Goal: Communication & Community: Answer question/provide support

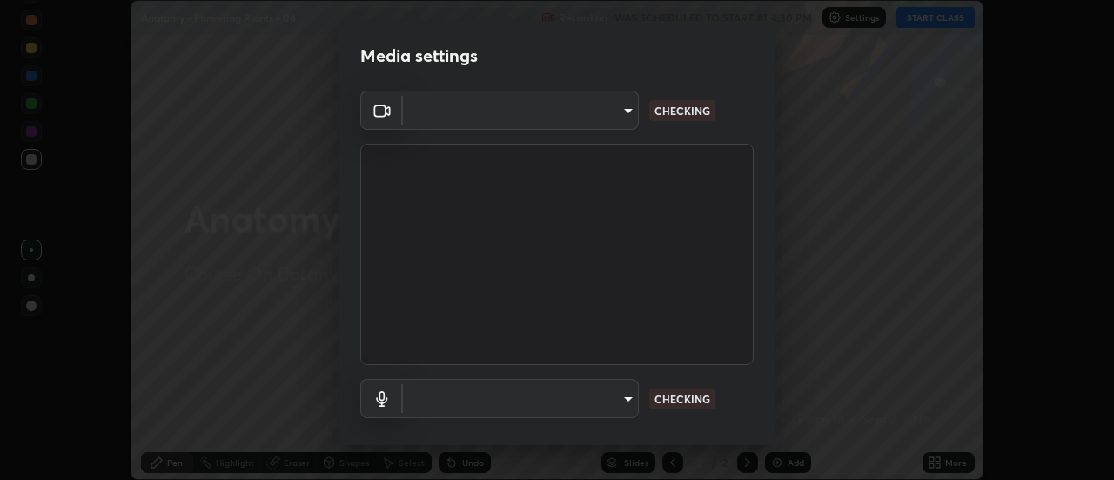
scroll to position [91, 0]
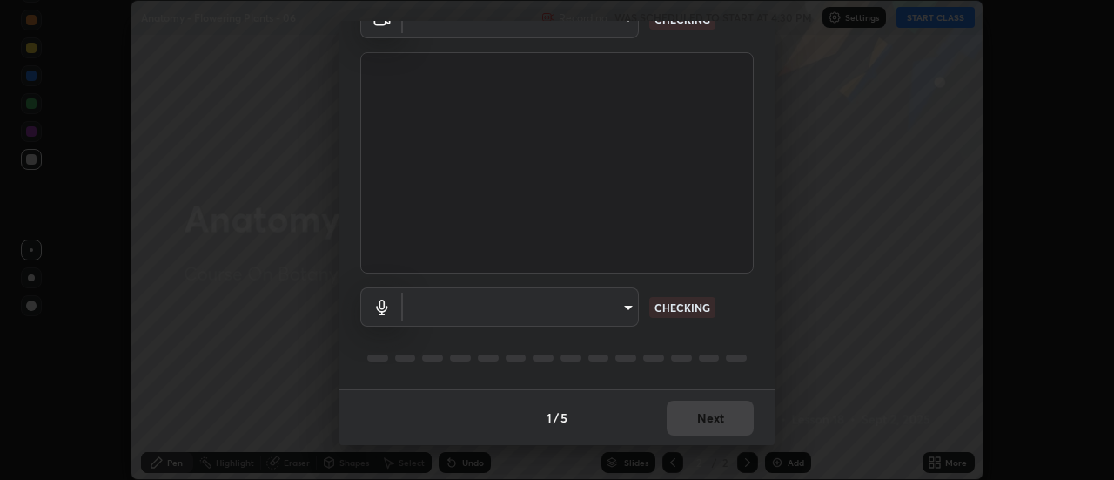
type input "985e4b1f72fc3b9494b48cef3b79fe3b682f9ae0bb15c20acfe574fe2aaad349"
type input "618656b63b7f9ee0ab6491a194f7017e5cc5f8d223736be4f163d7efcd640cbd"
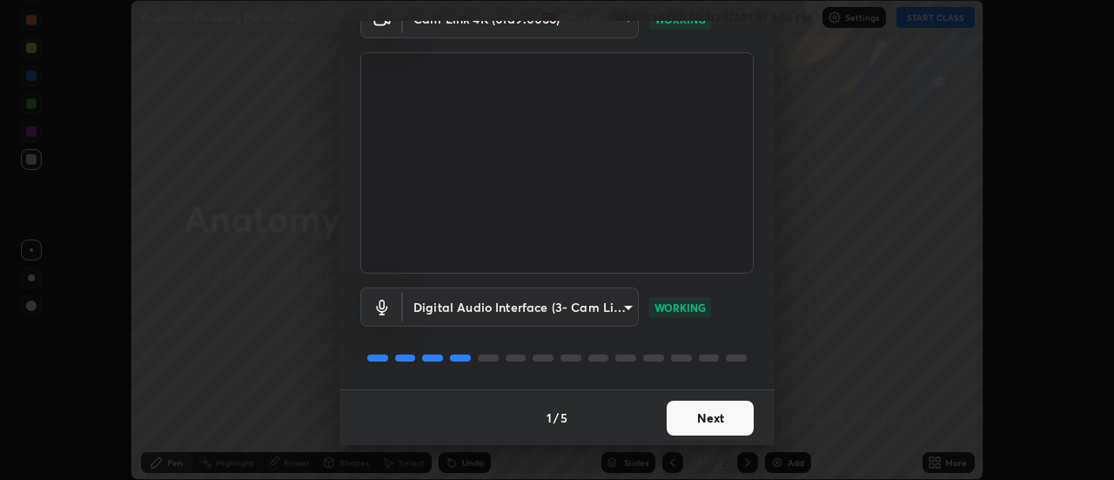
click at [707, 404] on button "Next" at bounding box center [710, 418] width 87 height 35
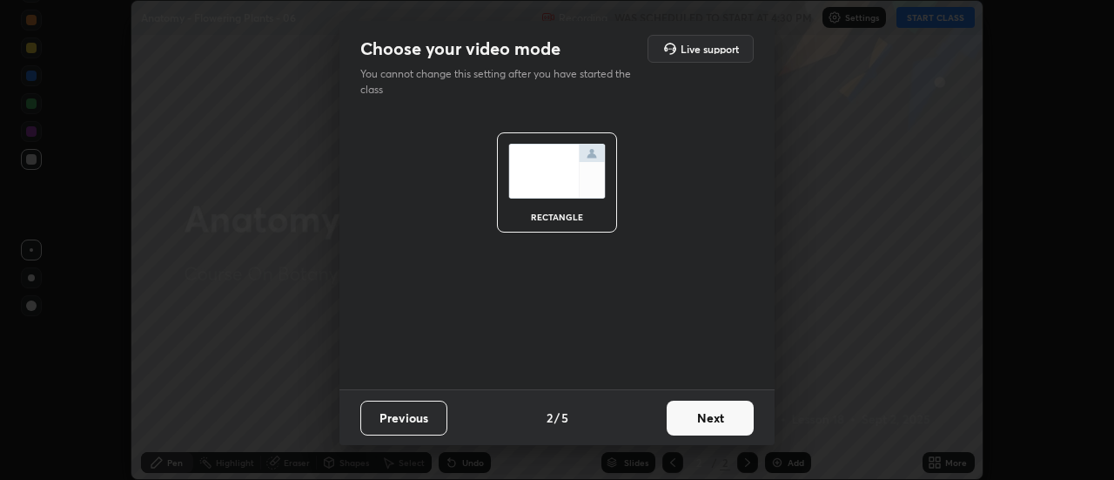
click at [711, 418] on button "Next" at bounding box center [710, 418] width 87 height 35
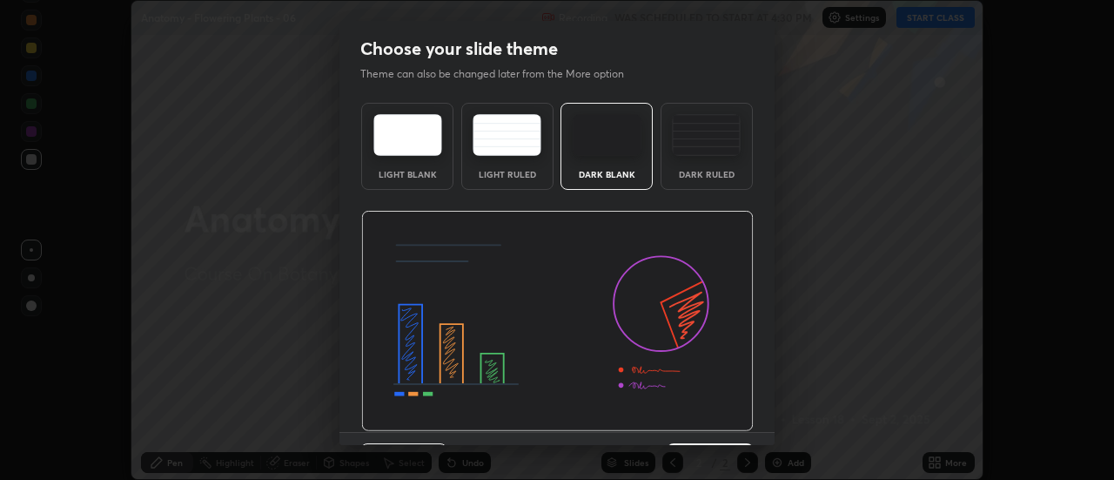
scroll to position [43, 0]
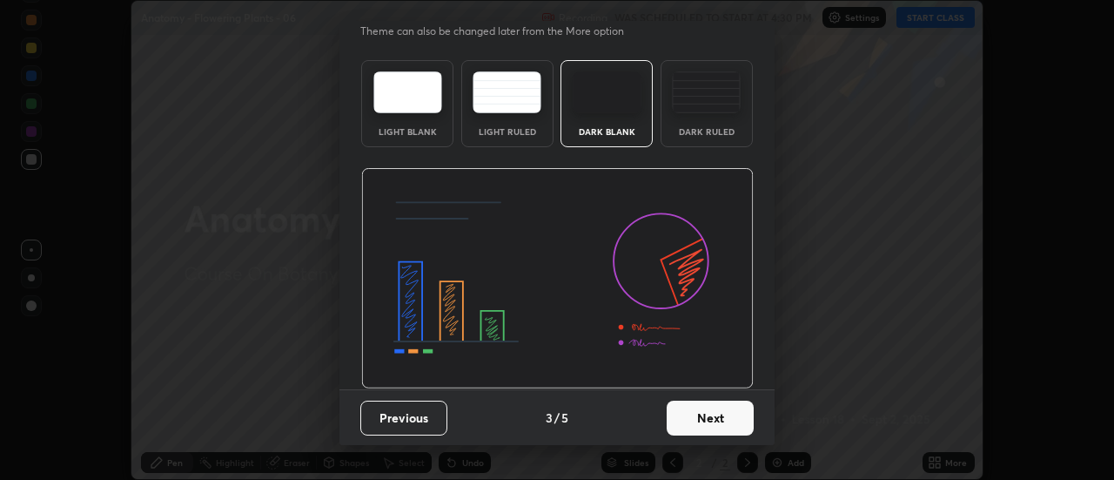
click at [714, 426] on button "Next" at bounding box center [710, 418] width 87 height 35
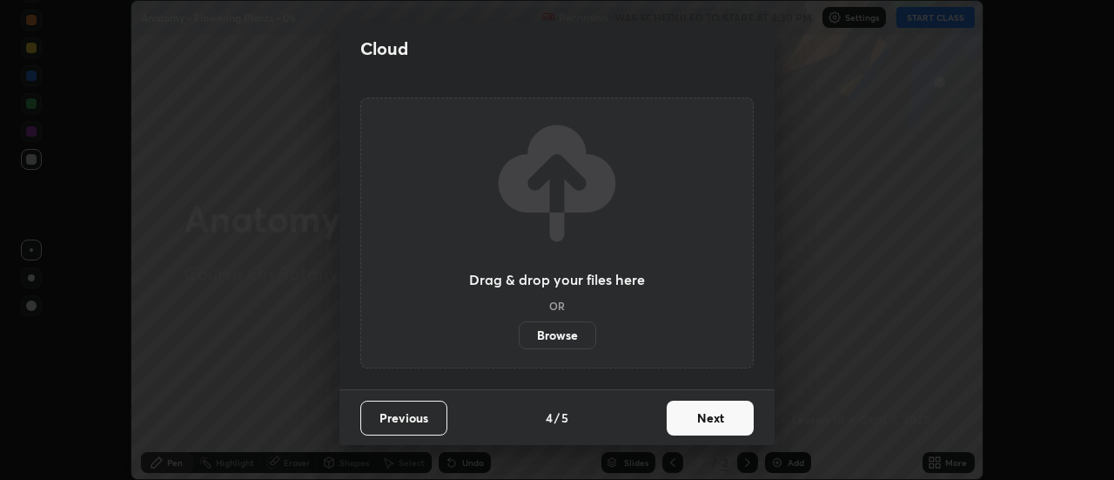
click at [706, 423] on button "Next" at bounding box center [710, 418] width 87 height 35
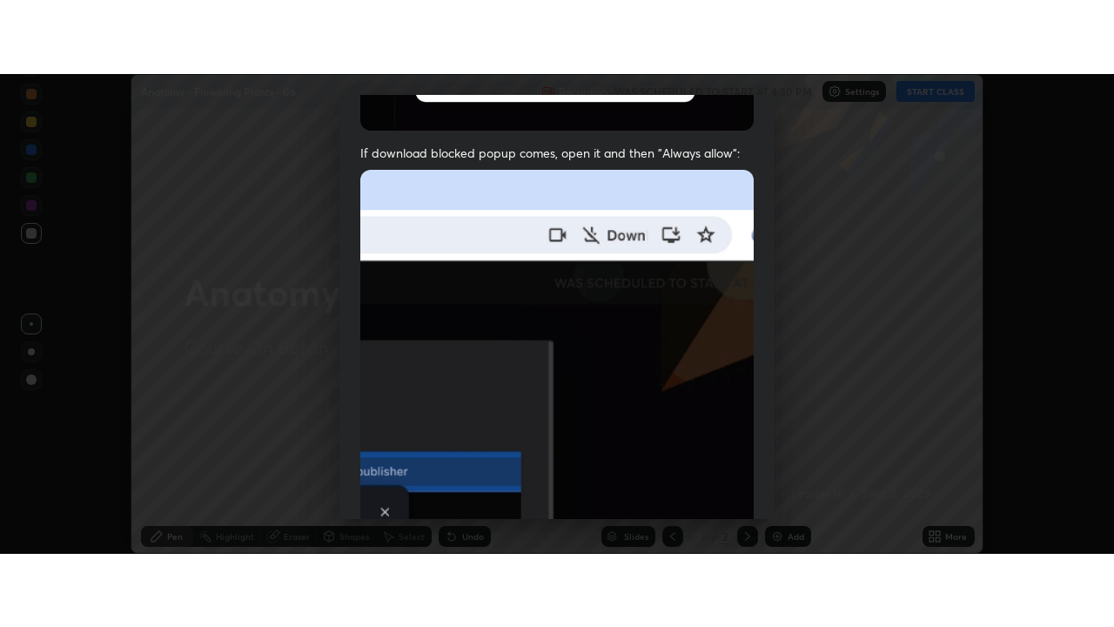
scroll to position [447, 0]
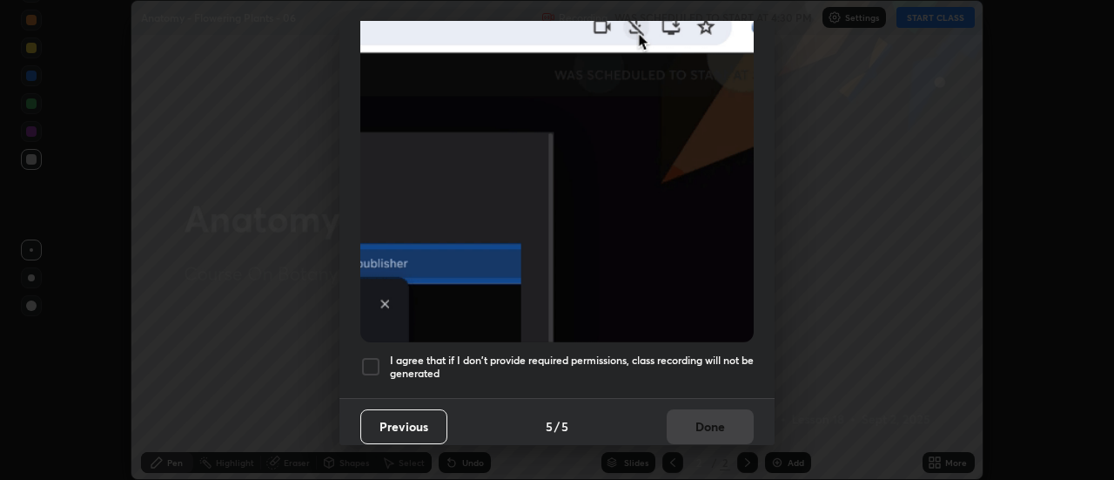
click at [630, 360] on h5 "I agree that if I don't provide required permissions, class recording will not …" at bounding box center [572, 367] width 364 height 27
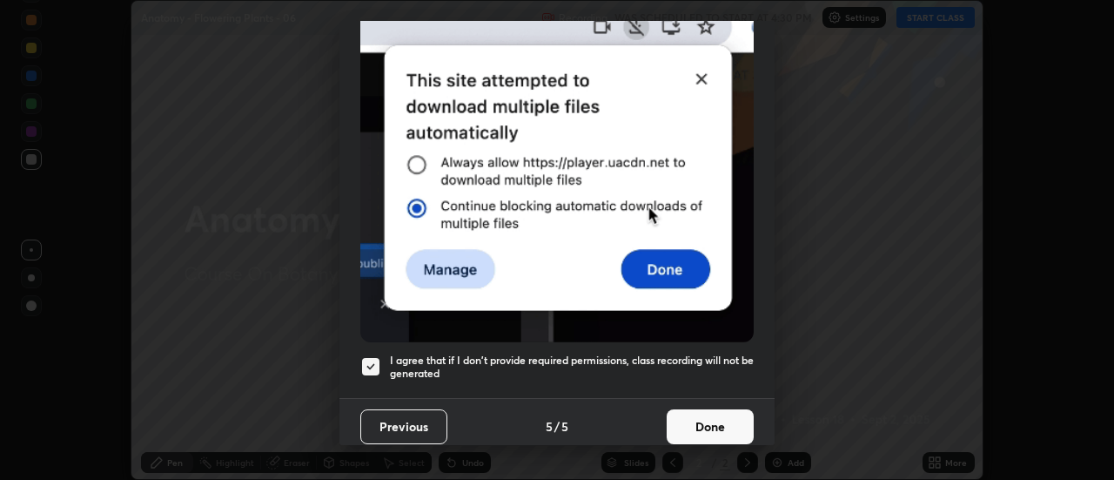
click at [716, 425] on button "Done" at bounding box center [710, 426] width 87 height 35
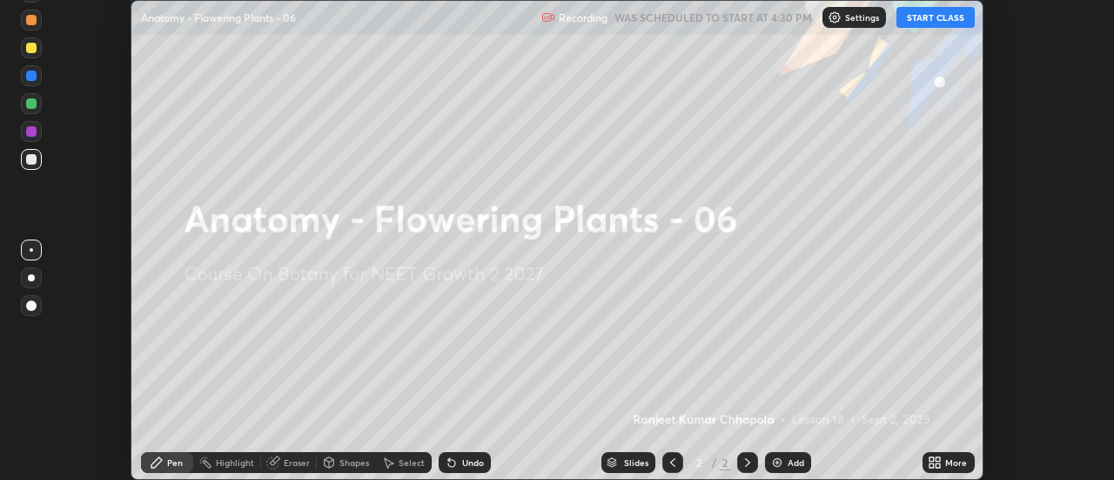
click at [933, 463] on icon at bounding box center [932, 465] width 4 height 4
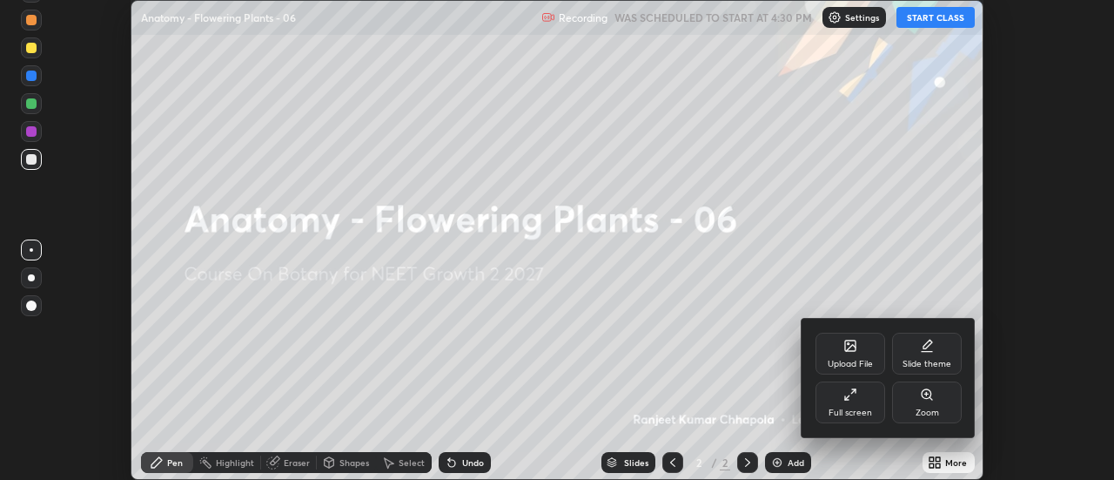
click at [858, 408] on div "Full screen" at bounding box center [851, 412] width 44 height 9
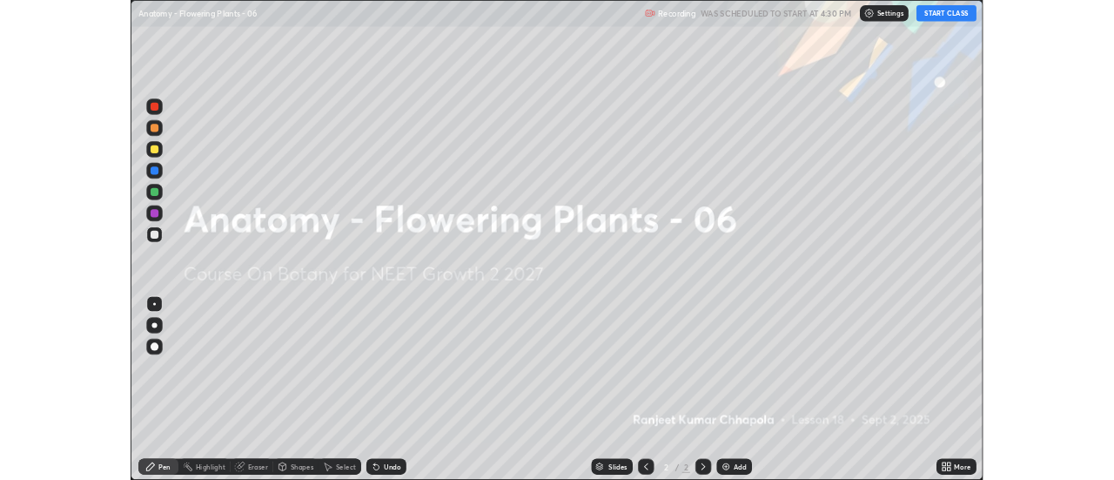
scroll to position [627, 1114]
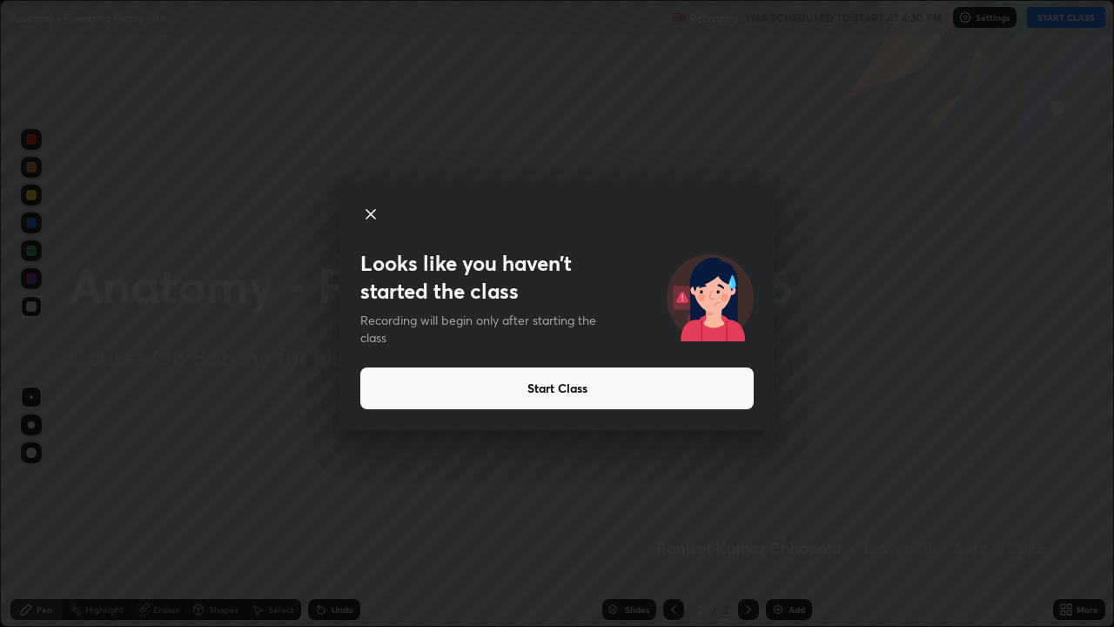
click at [457, 384] on button "Start Class" at bounding box center [557, 388] width 394 height 42
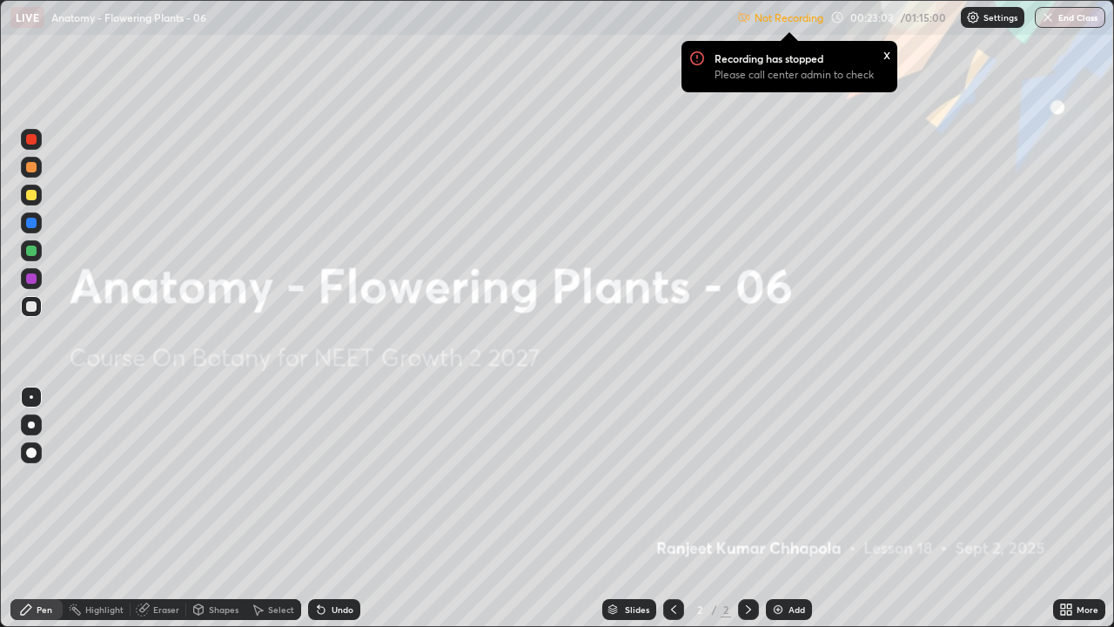
click at [1071, 24] on button "End Class" at bounding box center [1070, 17] width 71 height 21
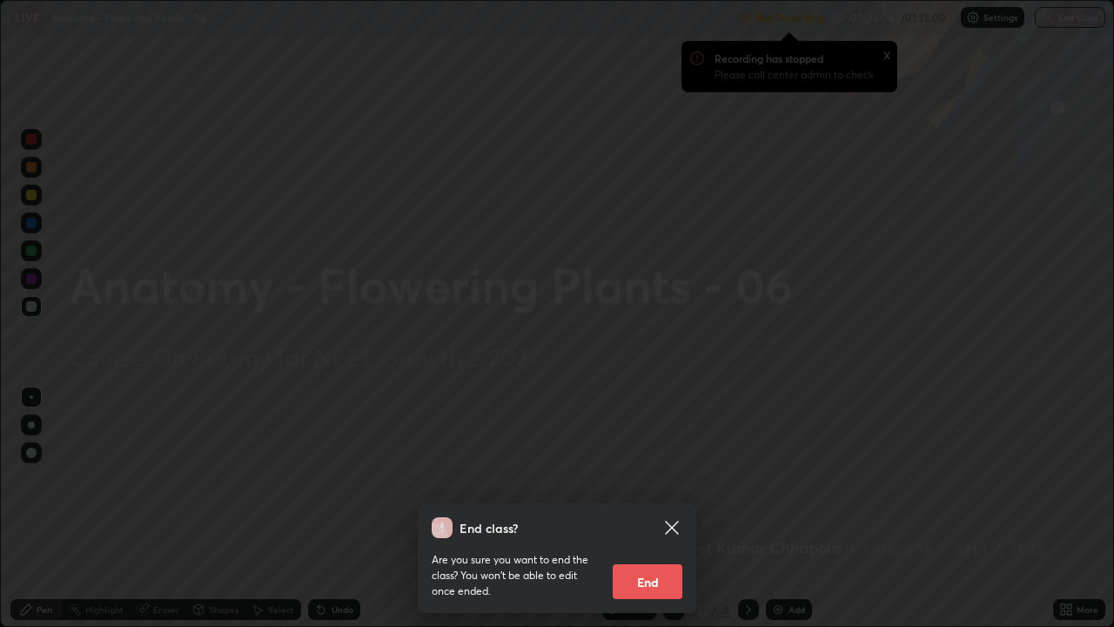
click at [644, 479] on button "End" at bounding box center [648, 581] width 70 height 35
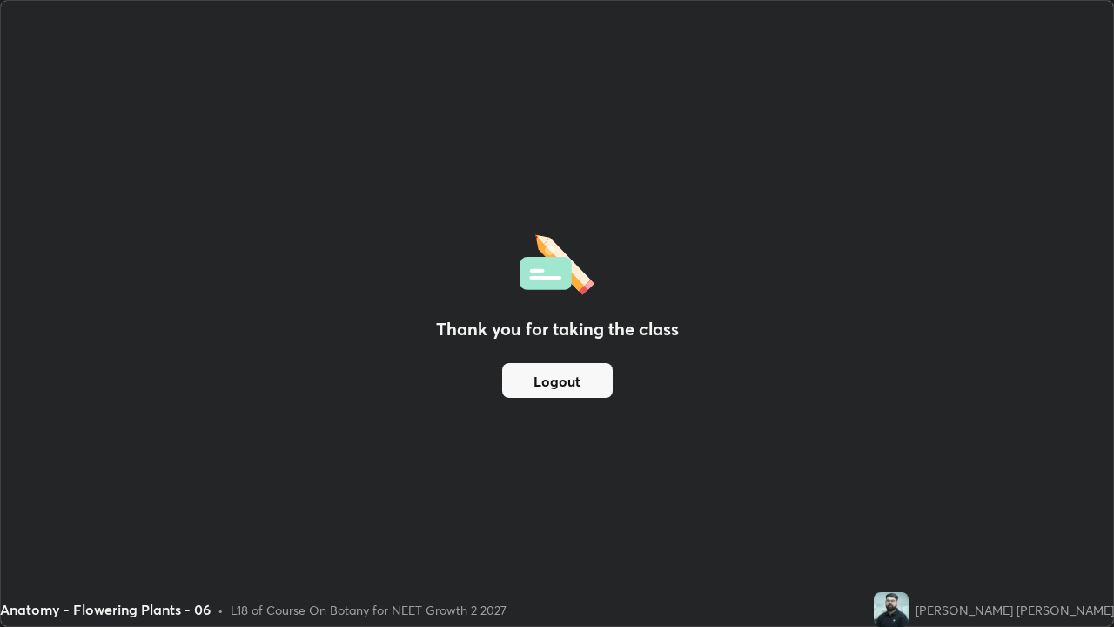
click at [850, 326] on div "Thank you for taking the class Logout" at bounding box center [557, 313] width 1113 height 625
click at [987, 205] on div "Thank you for taking the class Logout" at bounding box center [557, 313] width 1113 height 625
click at [977, 201] on div "Thank you for taking the class Logout" at bounding box center [557, 313] width 1113 height 625
click at [150, 479] on div "Anatomy - Flowering Plants - 06" at bounding box center [105, 609] width 211 height 21
click at [141, 479] on div "Anatomy - Flowering Plants - 06 • L18 of Course On Botany for NEET Growth 2 2027" at bounding box center [433, 609] width 867 height 35
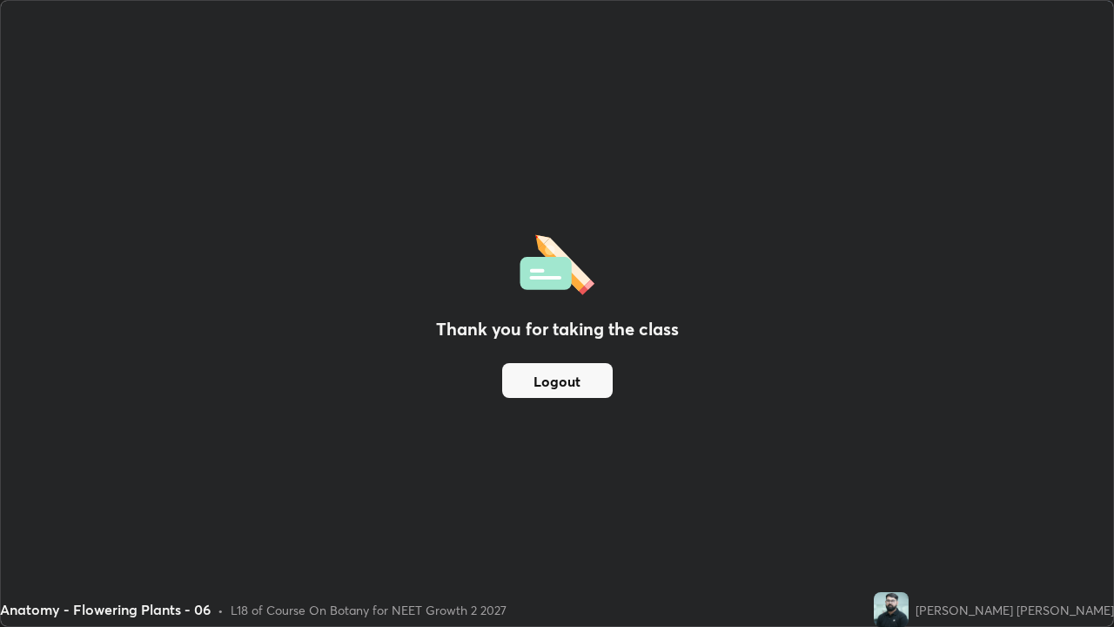
click at [275, 345] on div "Thank you for taking the class Logout" at bounding box center [557, 313] width 1113 height 625
click at [545, 273] on img at bounding box center [557, 262] width 75 height 66
click at [474, 328] on h2 "Thank you for taking the class" at bounding box center [557, 329] width 243 height 26
click at [542, 325] on h2 "Thank you for taking the class" at bounding box center [557, 329] width 243 height 26
click at [431, 479] on div "L18 of Course On Botany for NEET Growth 2 2027" at bounding box center [369, 610] width 276 height 18
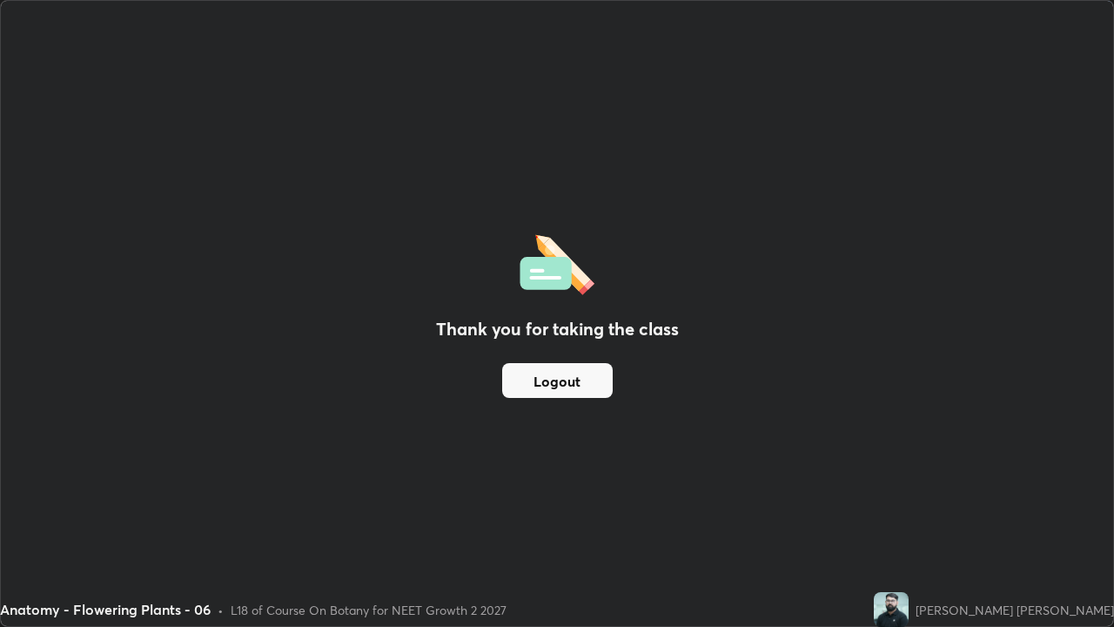
click at [997, 479] on div "[PERSON_NAME] [PERSON_NAME]" at bounding box center [1015, 610] width 199 height 18
click at [909, 479] on img at bounding box center [891, 609] width 35 height 35
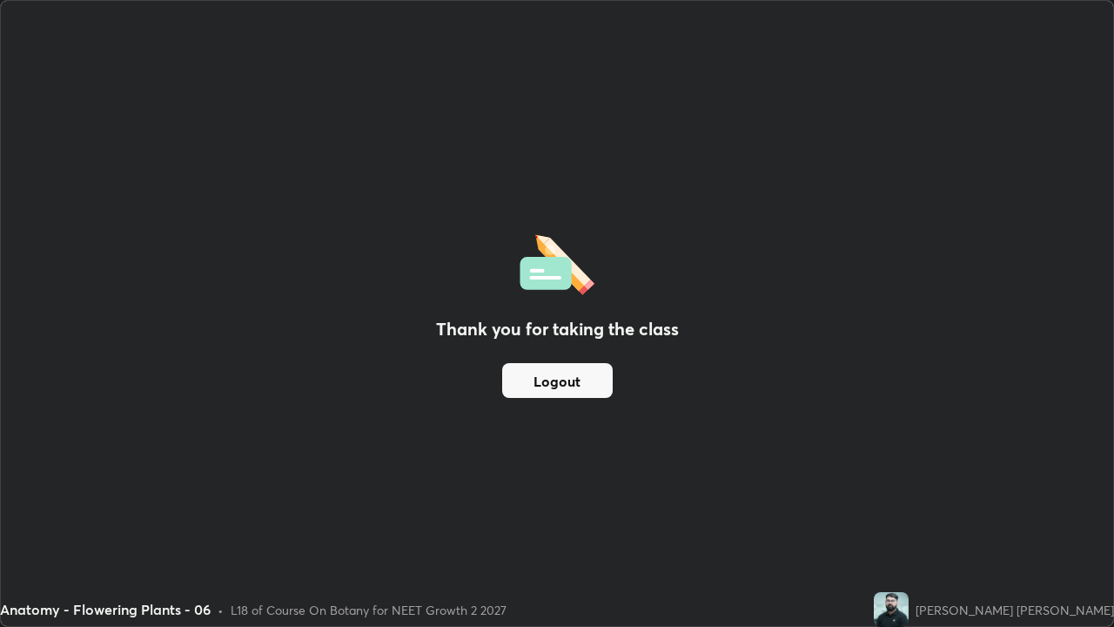
click at [909, 479] on img at bounding box center [891, 609] width 35 height 35
click at [987, 479] on div "[PERSON_NAME] [PERSON_NAME]" at bounding box center [1015, 610] width 199 height 18
click at [988, 479] on div "[PERSON_NAME] [PERSON_NAME]" at bounding box center [1015, 610] width 199 height 18
click at [867, 479] on div "Anatomy - Flowering Plants - 06 • L18 of Course On Botany for NEET Growth 2 2027" at bounding box center [433, 609] width 867 height 35
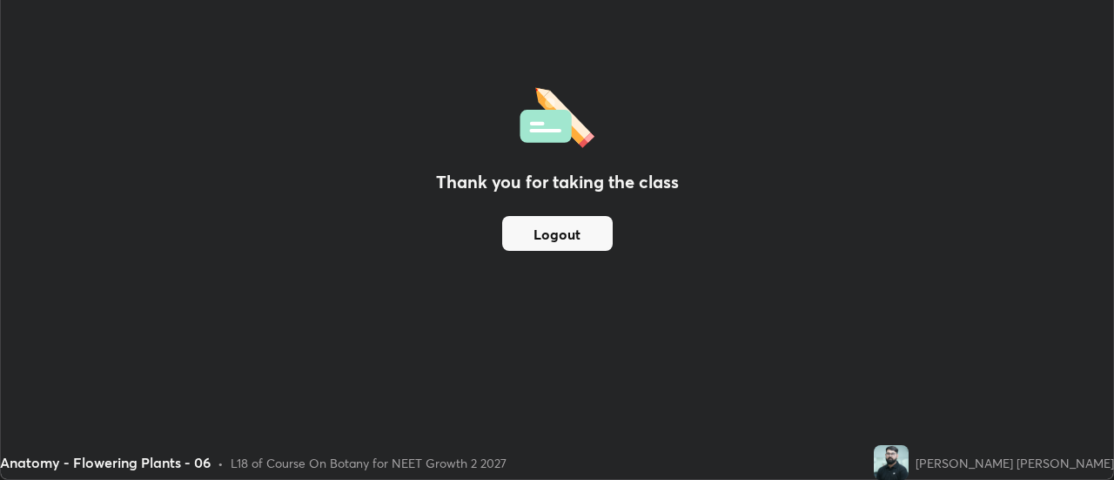
scroll to position [86589, 85955]
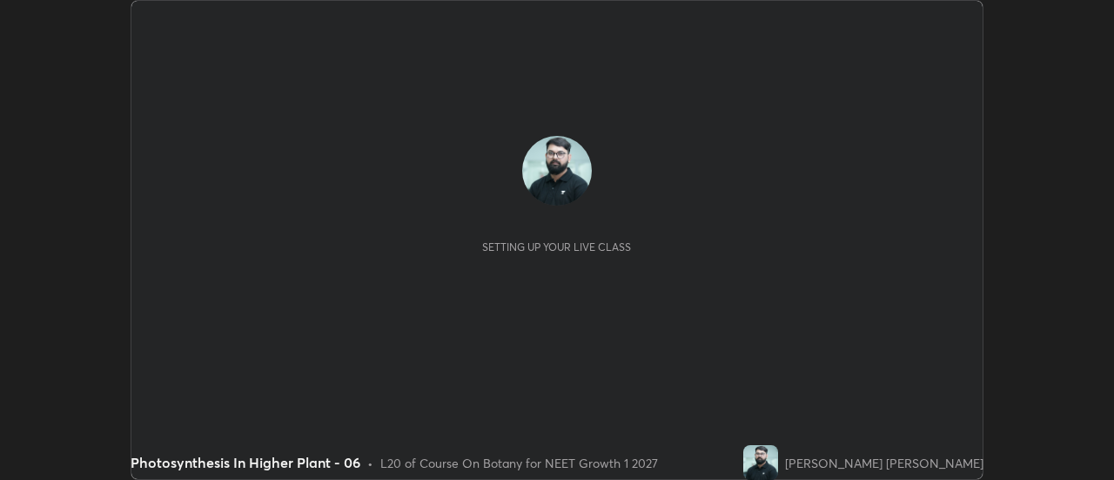
scroll to position [480, 1114]
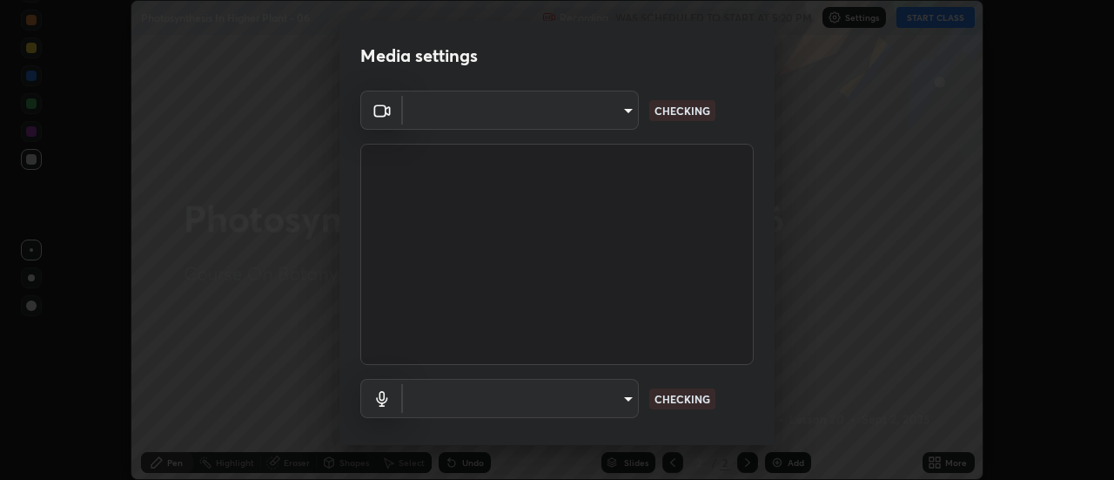
type input "985e4b1f72fc3b9494b48cef3b79fe3b682f9ae0bb15c20acfe574fe2aaad349"
type input "618656b63b7f9ee0ab6491a194f7017e5cc5f8d223736be4f163d7efcd640cbd"
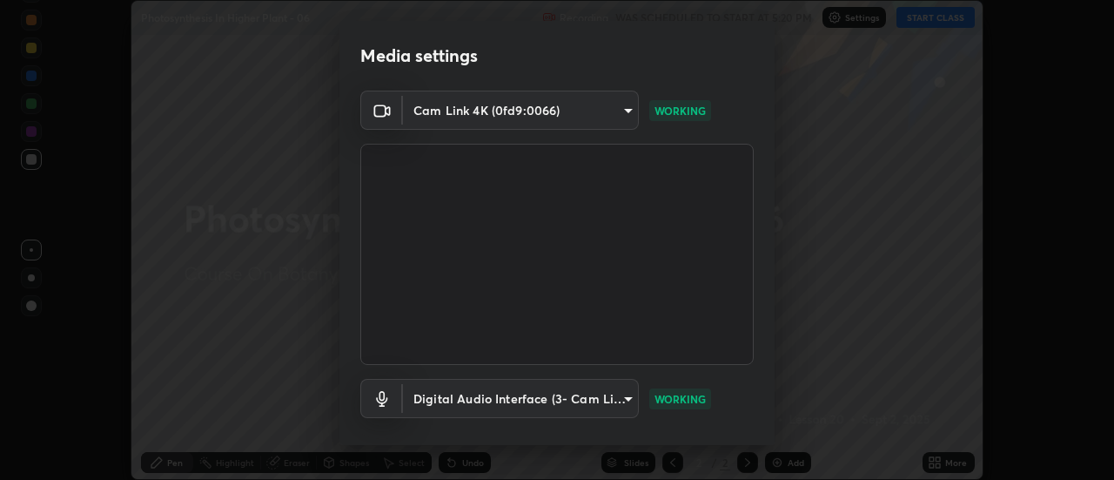
click at [88, 415] on div "Media settings Cam Link 4K (0fd9:0066) 985e4b1f72fc3b9494b48cef3b79fe3b682f9ae0…" at bounding box center [557, 240] width 1114 height 480
click at [70, 454] on div "Media settings Cam Link 4K (0fd9:0066) 985e4b1f72fc3b9494b48cef3b79fe3b682f9ae0…" at bounding box center [557, 240] width 1114 height 480
click at [681, 404] on p "WORKING" at bounding box center [680, 399] width 51 height 16
click at [256, 377] on div "Media settings Cam Link 4K (0fd9:0066) 985e4b1f72fc3b9494b48cef3b79fe3b682f9ae0…" at bounding box center [557, 240] width 1114 height 480
click at [853, 393] on div "Media settings Cam Link 4K (0fd9:0066) 985e4b1f72fc3b9494b48cef3b79fe3b682f9ae0…" at bounding box center [557, 240] width 1114 height 480
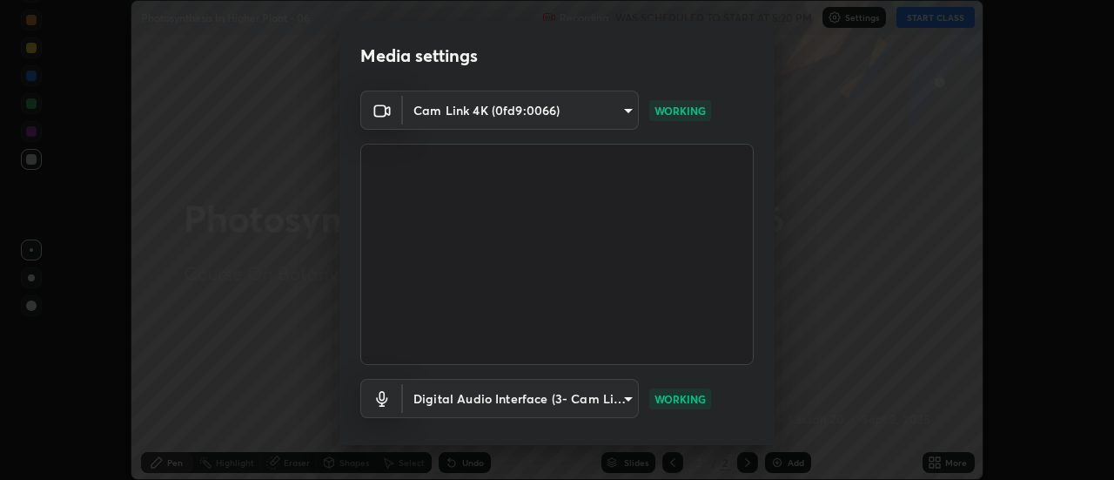
click at [729, 414] on div "Digital Audio Interface (3- Cam Link 4K) (0fd9:0066) 618656b63b7f9ee0ab6491a194…" at bounding box center [557, 398] width 394 height 39
click at [697, 398] on p "WORKING" at bounding box center [680, 399] width 51 height 16
click at [687, 401] on p "WORKING" at bounding box center [680, 399] width 51 height 16
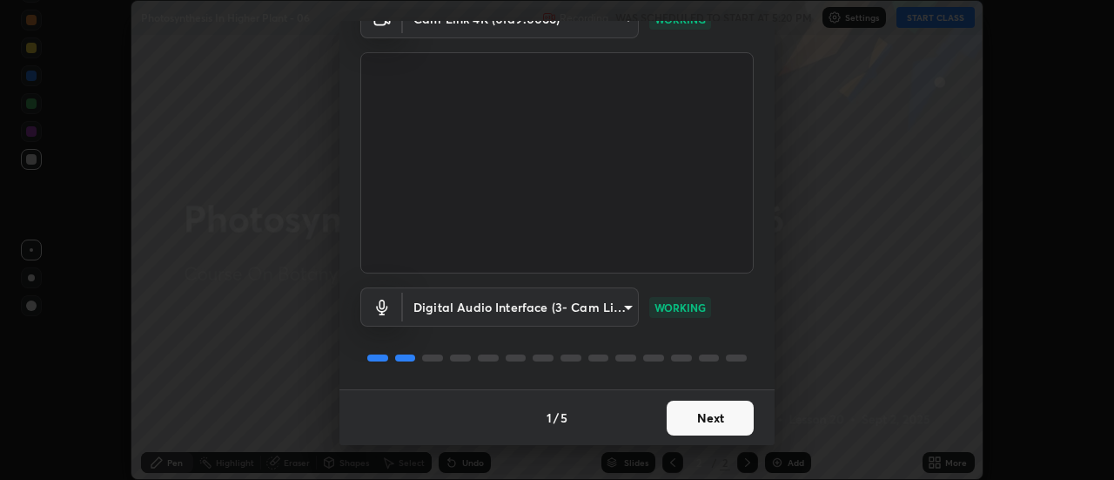
click at [710, 422] on button "Next" at bounding box center [710, 418] width 87 height 35
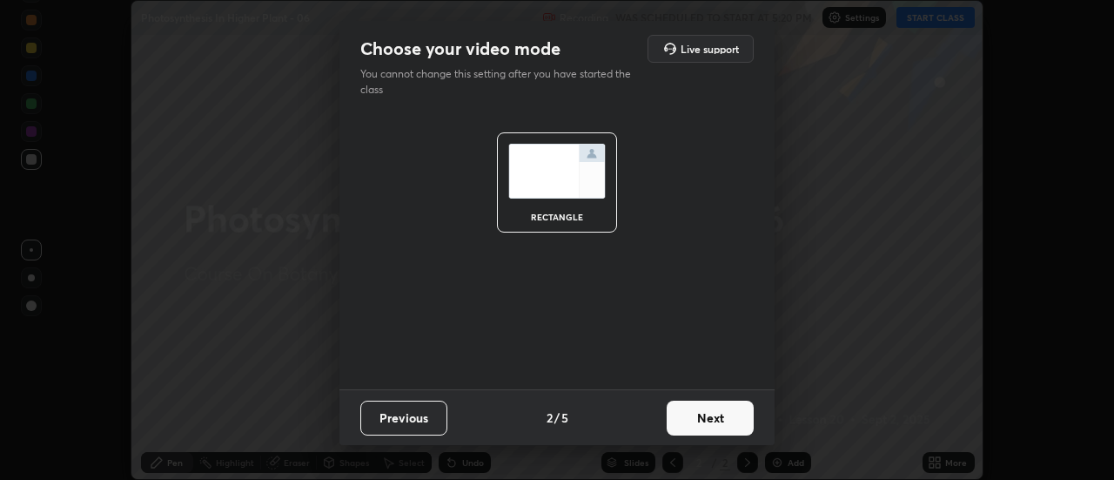
scroll to position [0, 0]
click at [703, 419] on button "Next" at bounding box center [710, 418] width 87 height 35
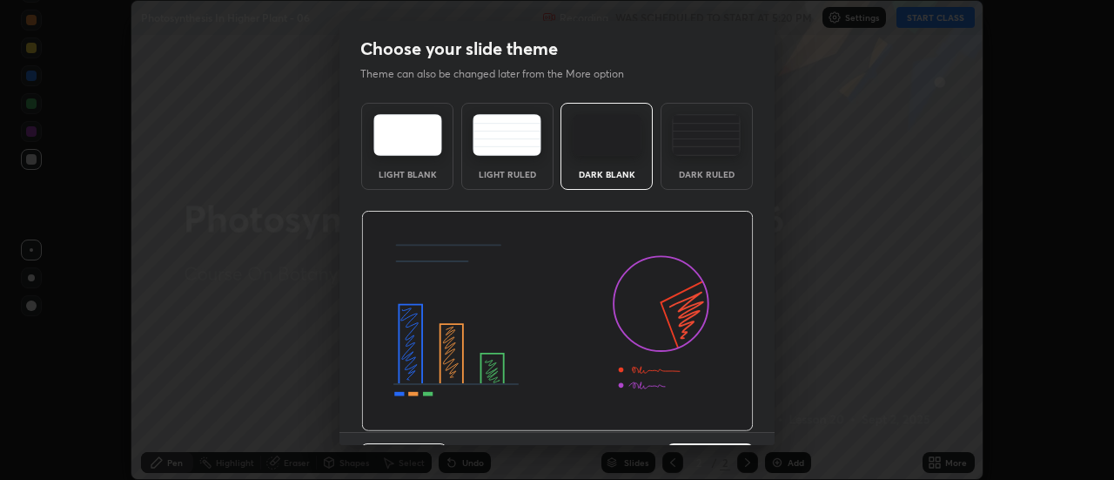
scroll to position [43, 0]
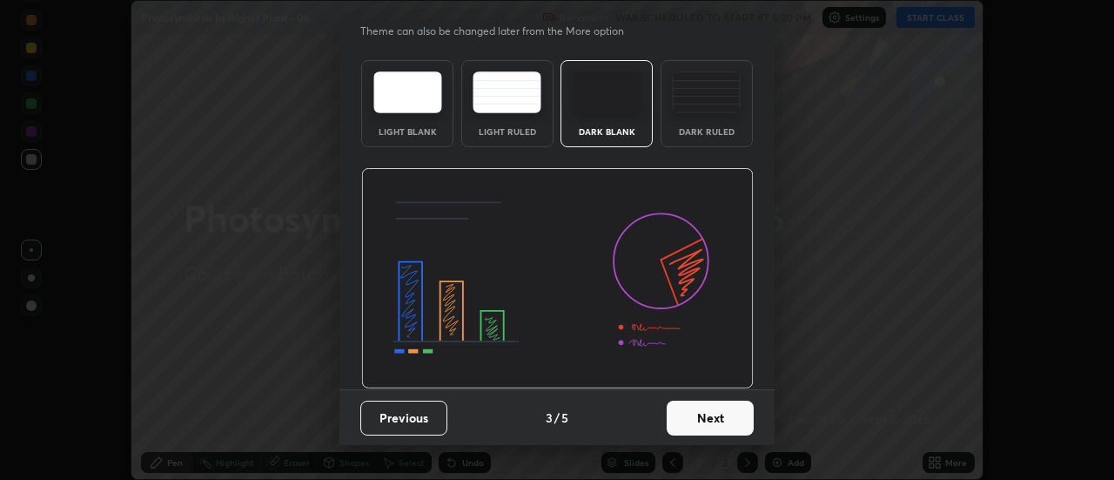
click at [707, 425] on button "Next" at bounding box center [710, 418] width 87 height 35
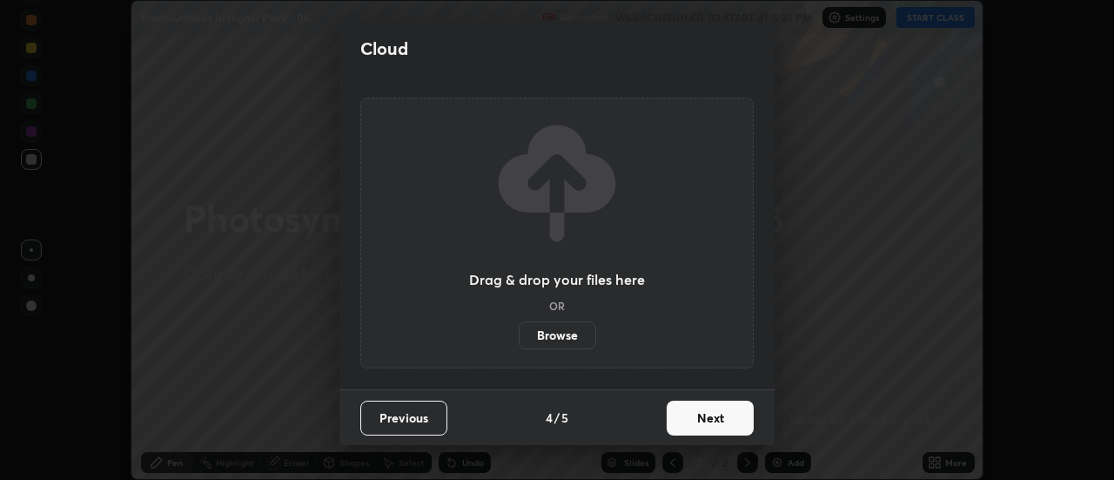
scroll to position [0, 0]
click at [704, 422] on button "Next" at bounding box center [710, 418] width 87 height 35
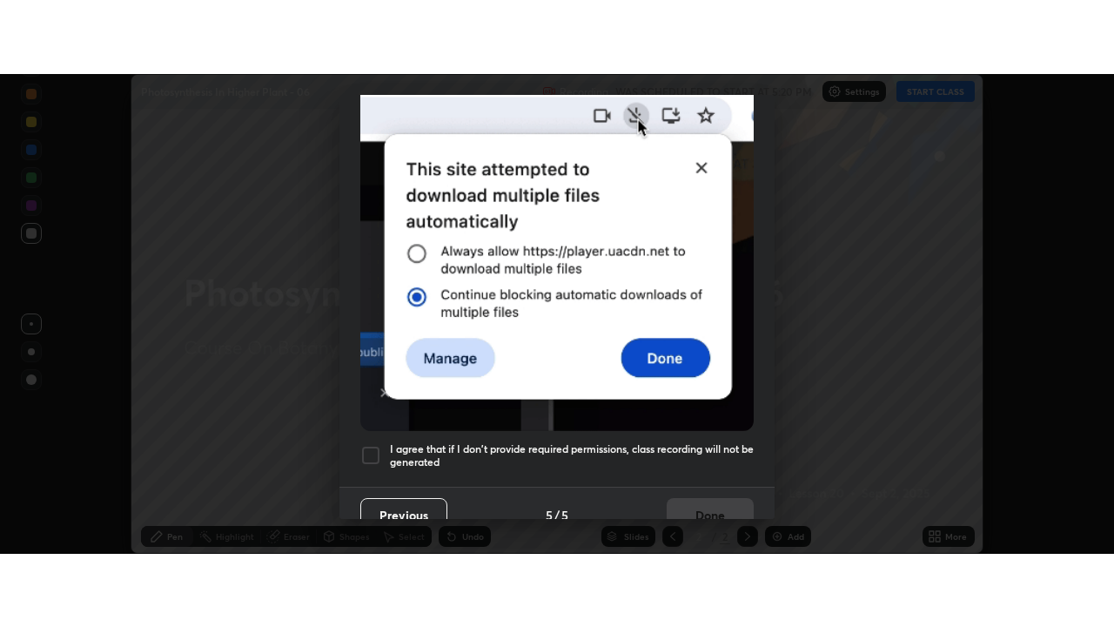
scroll to position [447, 0]
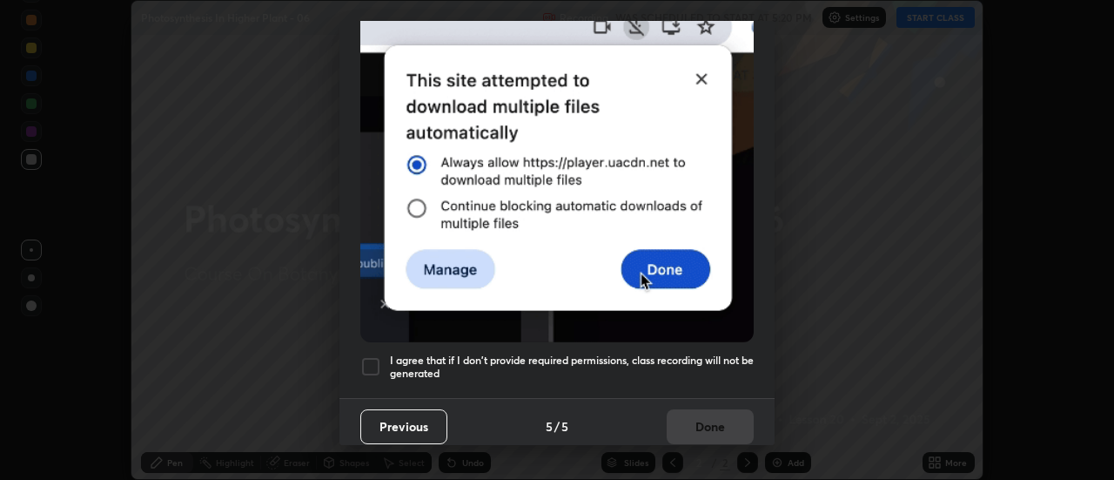
click at [371, 358] on div at bounding box center [370, 366] width 21 height 21
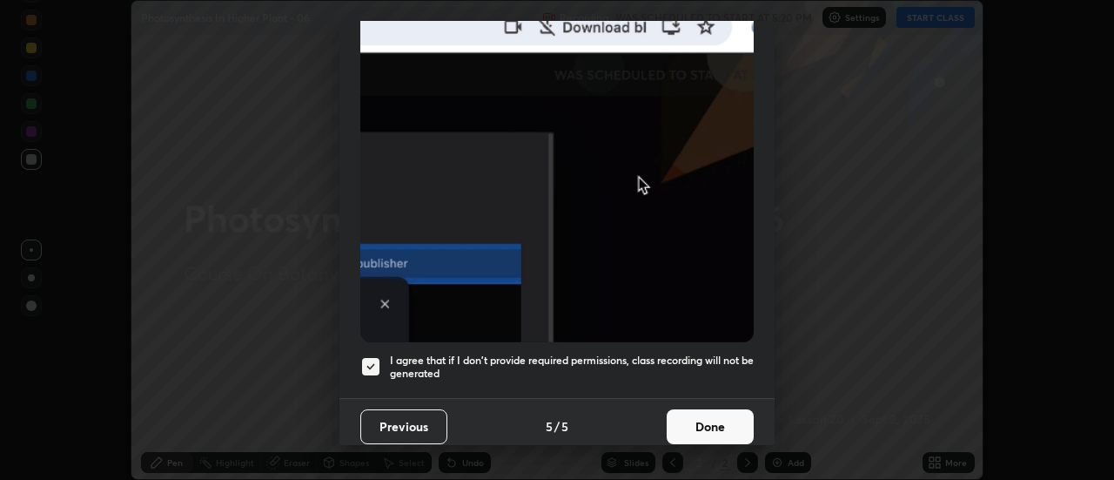
click at [703, 424] on button "Done" at bounding box center [710, 426] width 87 height 35
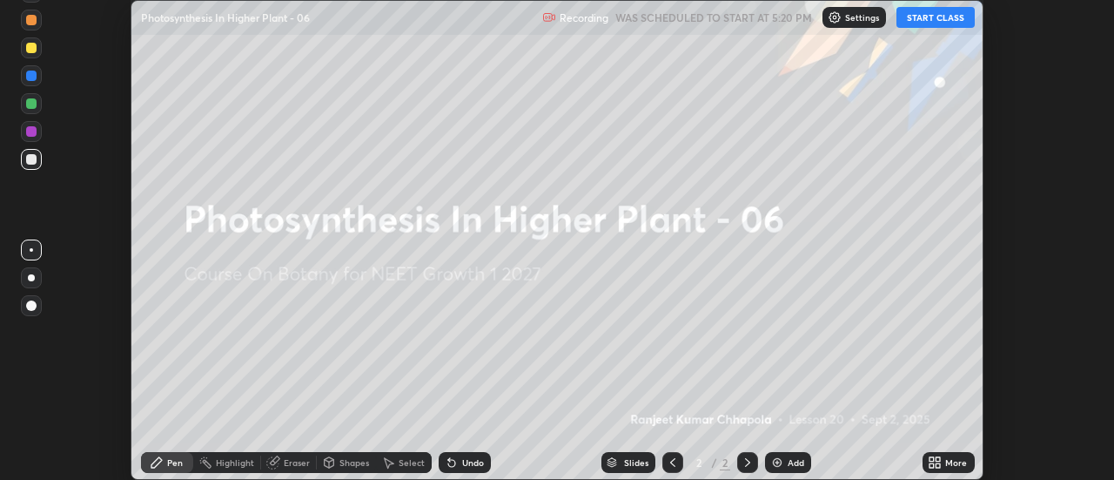
click at [934, 466] on icon at bounding box center [932, 465] width 4 height 4
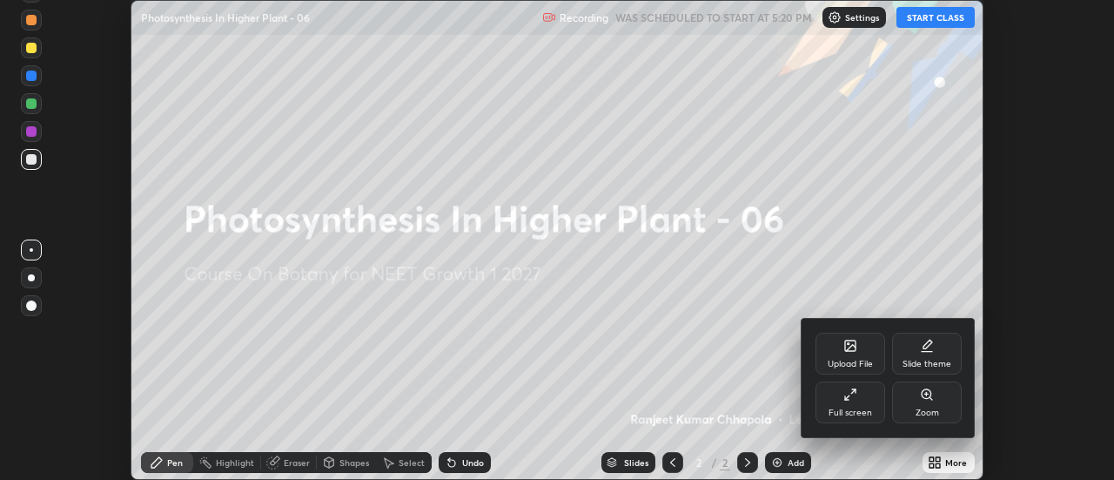
click at [866, 408] on div "Full screen" at bounding box center [851, 412] width 44 height 9
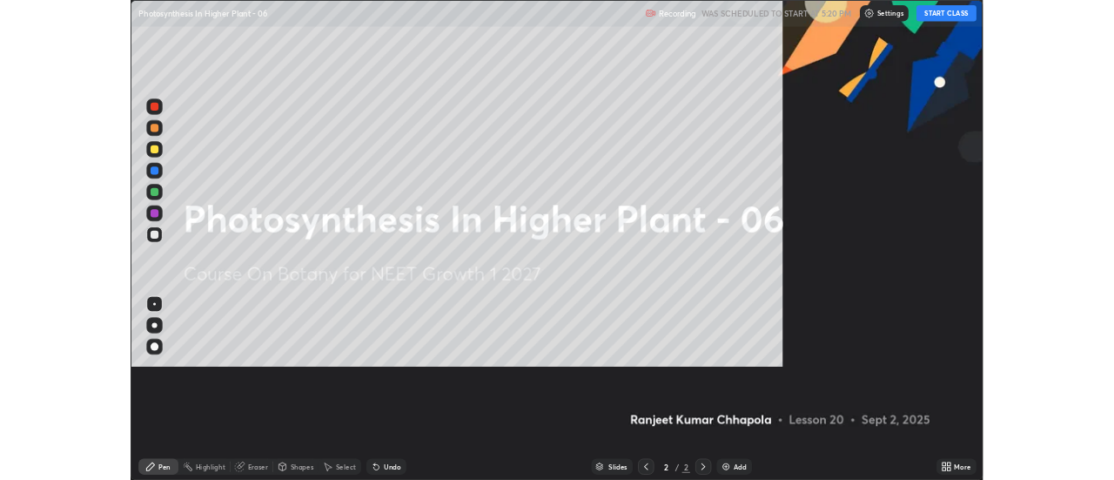
scroll to position [627, 1114]
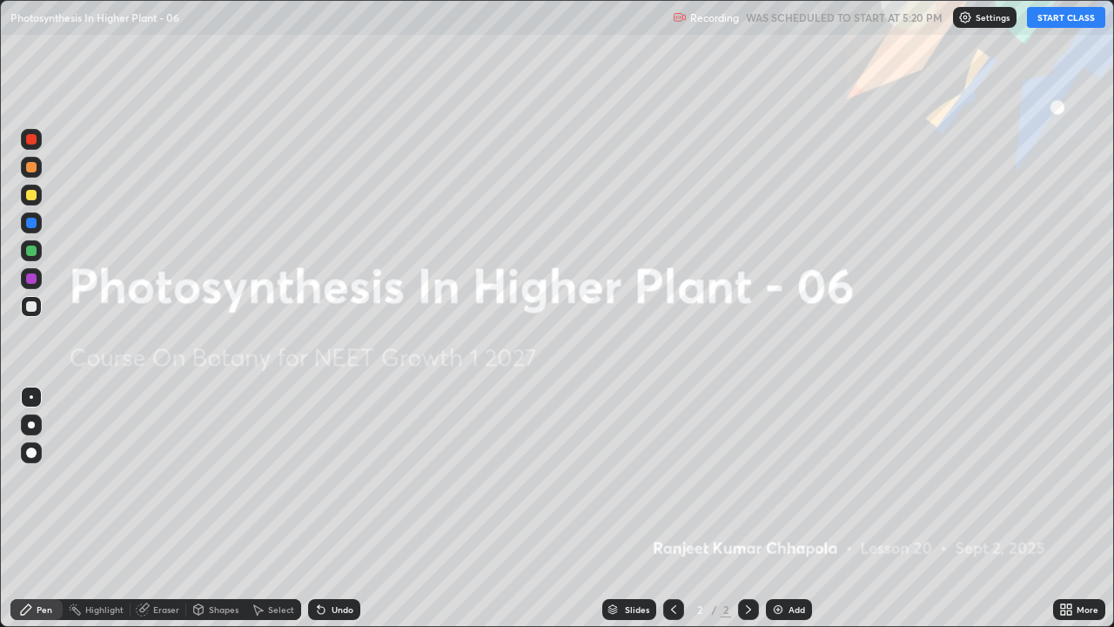
click at [1063, 479] on icon at bounding box center [1063, 612] width 4 height 4
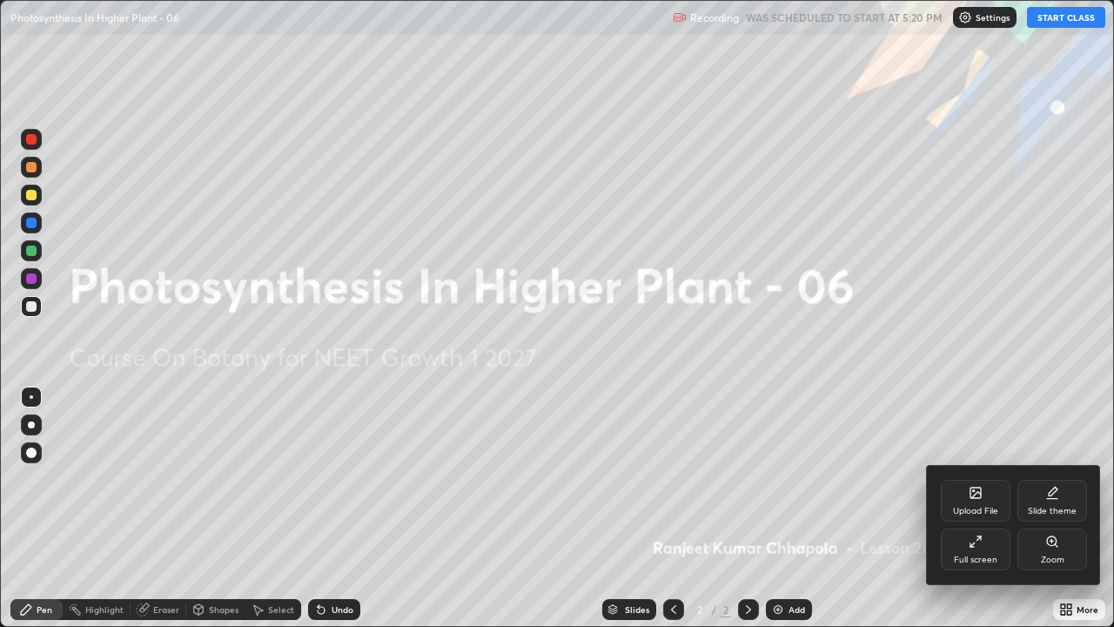
click at [1037, 358] on div at bounding box center [557, 313] width 1114 height 627
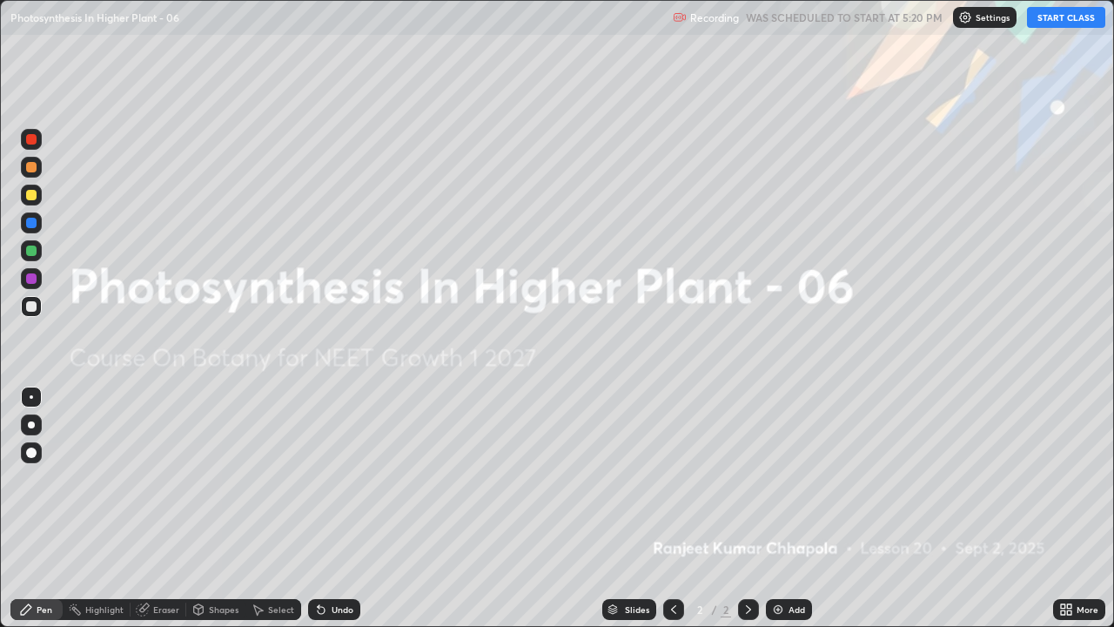
click at [1060, 19] on button "START CLASS" at bounding box center [1066, 17] width 78 height 21
click at [1059, 17] on button "START CLASS" at bounding box center [1066, 17] width 78 height 21
click at [1063, 21] on button "START CLASS" at bounding box center [1066, 17] width 78 height 21
click at [1059, 21] on button "START CLASS" at bounding box center [1066, 17] width 78 height 21
click at [1056, 19] on button "START CLASS" at bounding box center [1066, 17] width 78 height 21
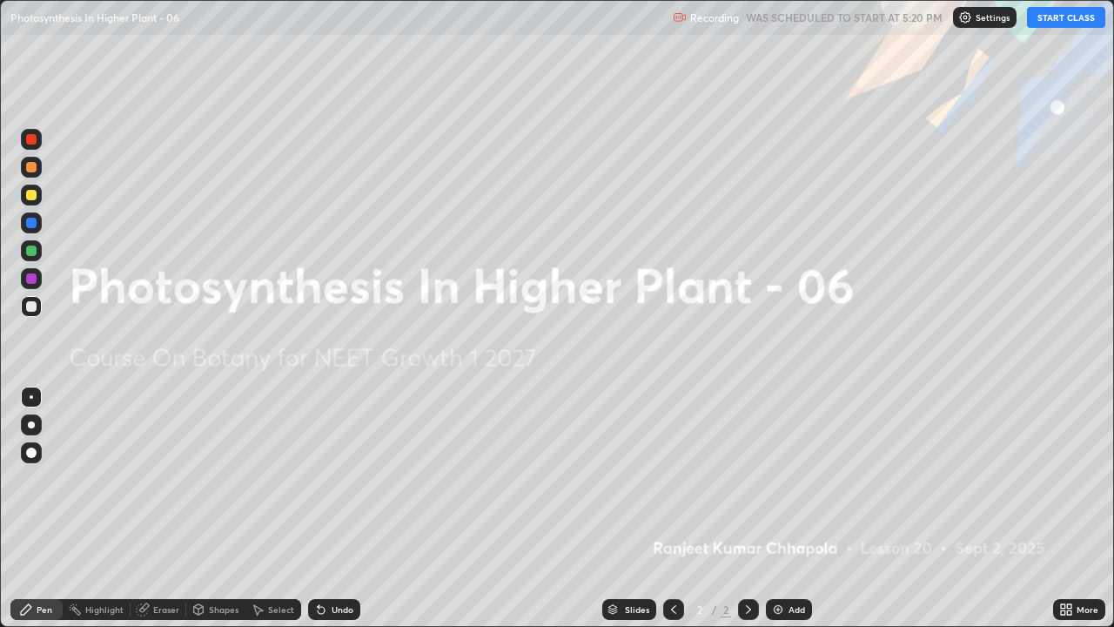
click at [1055, 19] on button "START CLASS" at bounding box center [1066, 17] width 78 height 21
click at [1060, 20] on button "START CLASS" at bounding box center [1066, 17] width 78 height 21
click at [1063, 21] on button "START CLASS" at bounding box center [1066, 17] width 78 height 21
click at [1065, 22] on button "START CLASS" at bounding box center [1066, 17] width 78 height 21
click at [1066, 22] on button "START CLASS" at bounding box center [1066, 17] width 78 height 21
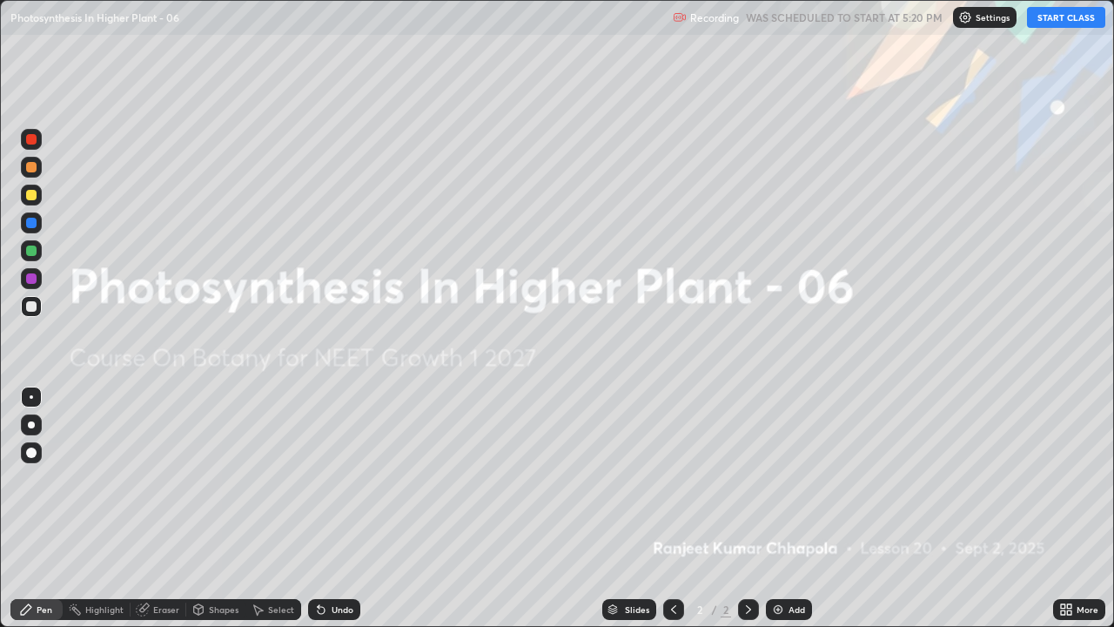
click at [1065, 23] on button "START CLASS" at bounding box center [1066, 17] width 78 height 21
click at [1063, 479] on icon at bounding box center [1063, 612] width 4 height 4
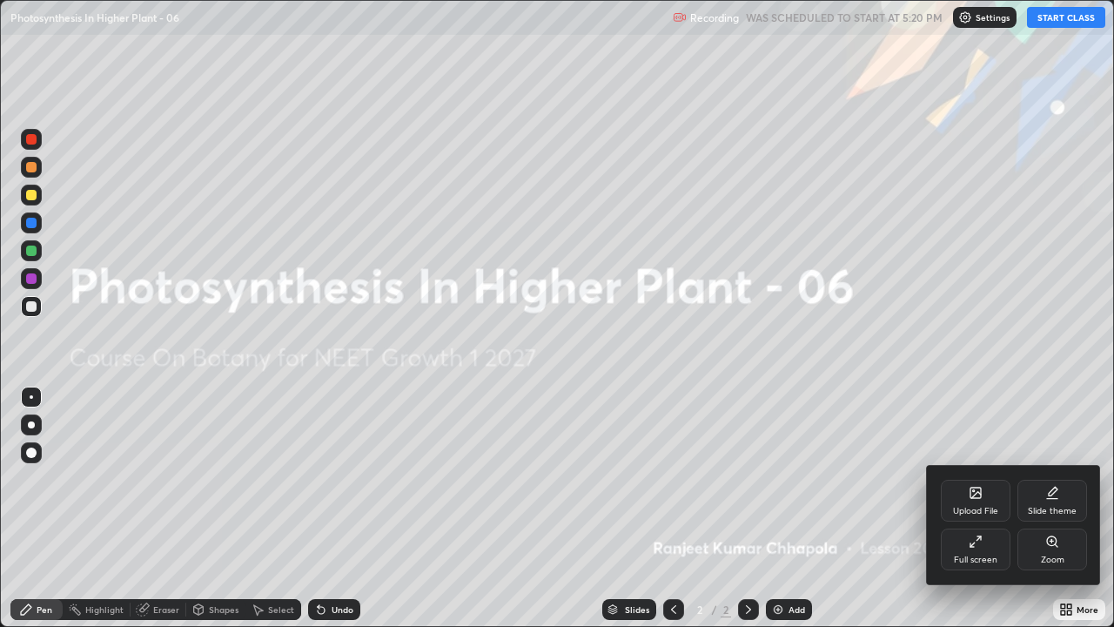
click at [985, 479] on div "Full screen" at bounding box center [976, 550] width 70 height 42
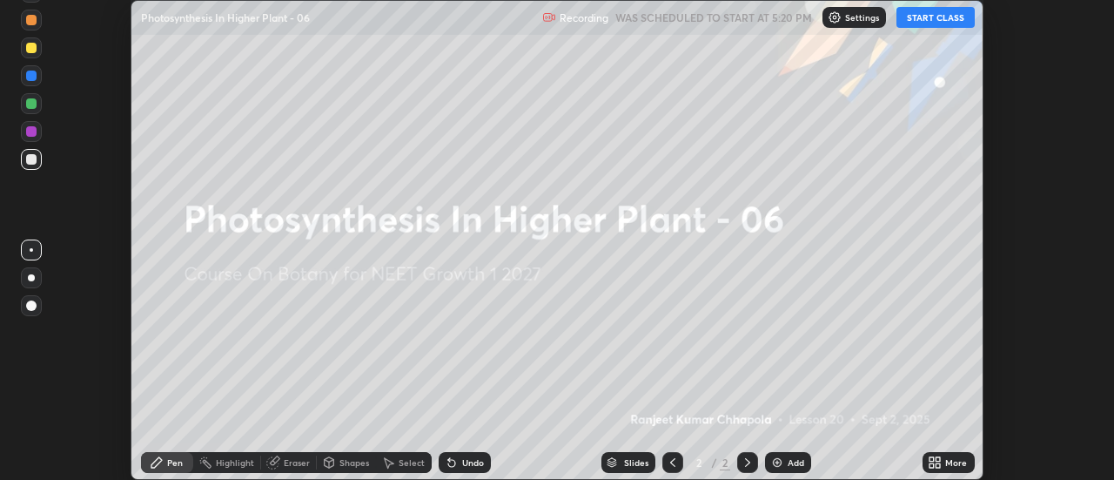
scroll to position [86589, 85955]
click at [858, 20] on p "Settings" at bounding box center [862, 17] width 34 height 9
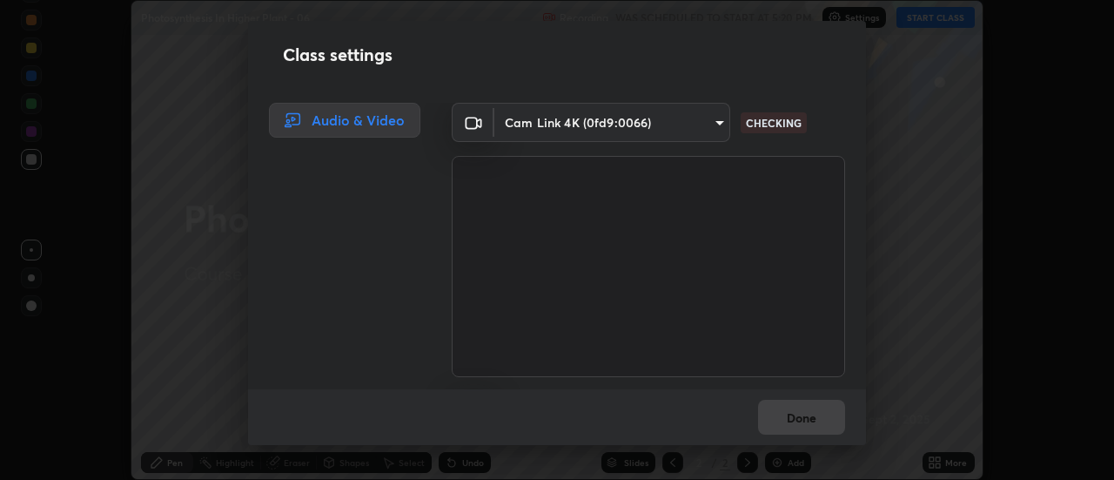
click at [901, 139] on div "Class settings Audio & Video Cam Link 4K (0fd9:0066) 985e4b1f72fc3b9494b48cef3b…" at bounding box center [557, 240] width 1114 height 480
click at [797, 420] on div "Done" at bounding box center [557, 417] width 618 height 56
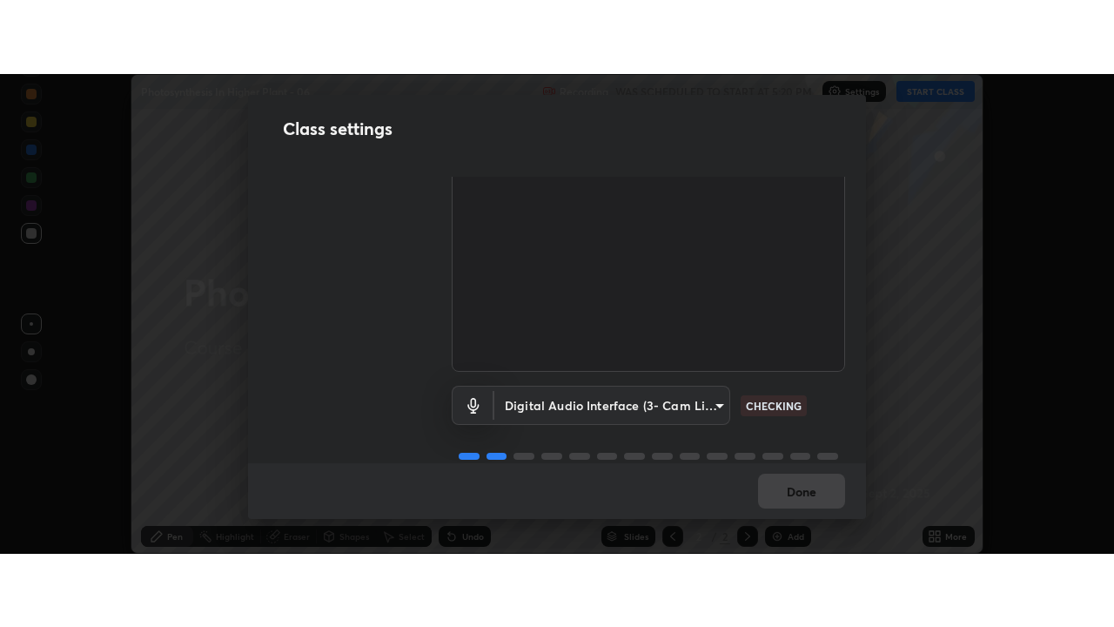
scroll to position [109, 0]
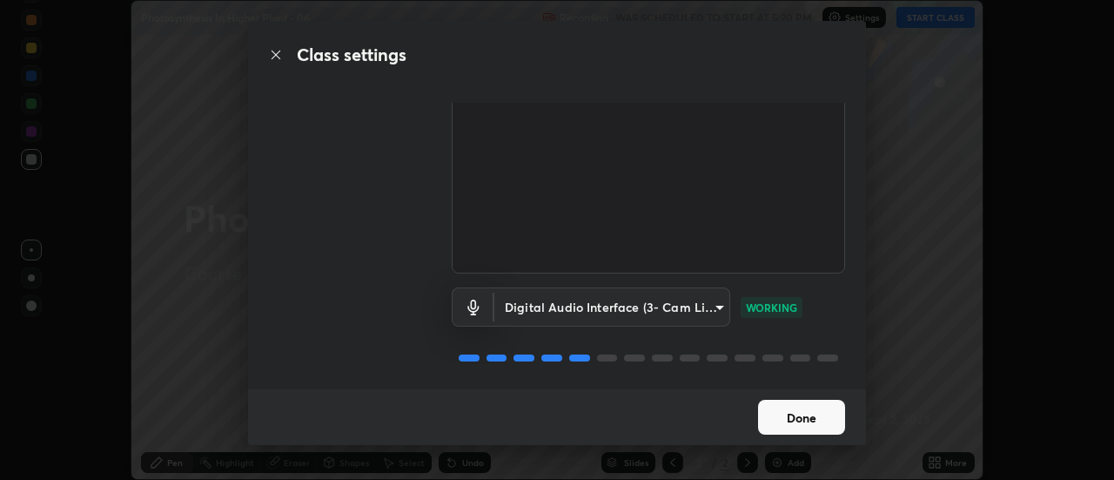
click at [813, 414] on button "Done" at bounding box center [801, 417] width 87 height 35
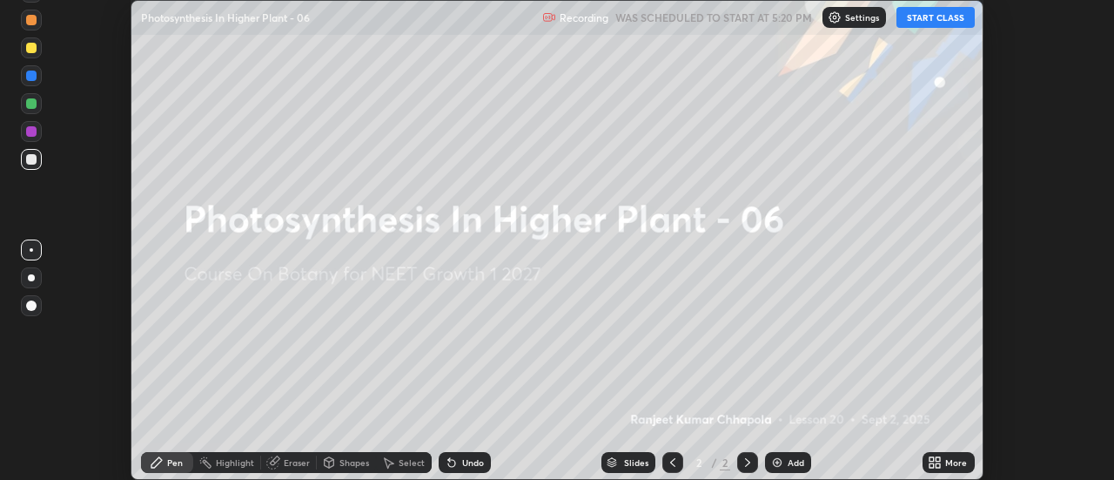
click at [939, 460] on icon at bounding box center [939, 459] width 4 height 4
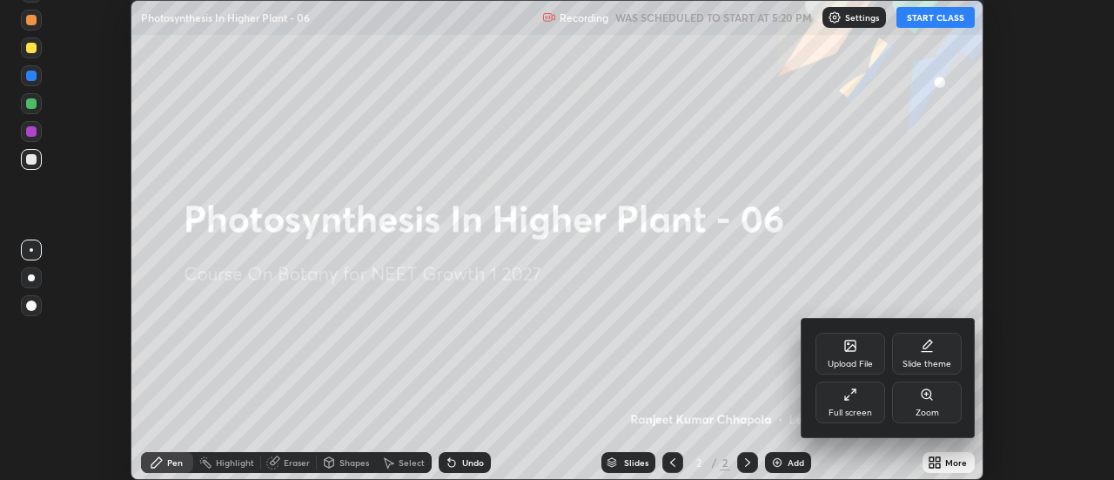
click at [860, 402] on div "Full screen" at bounding box center [851, 402] width 70 height 42
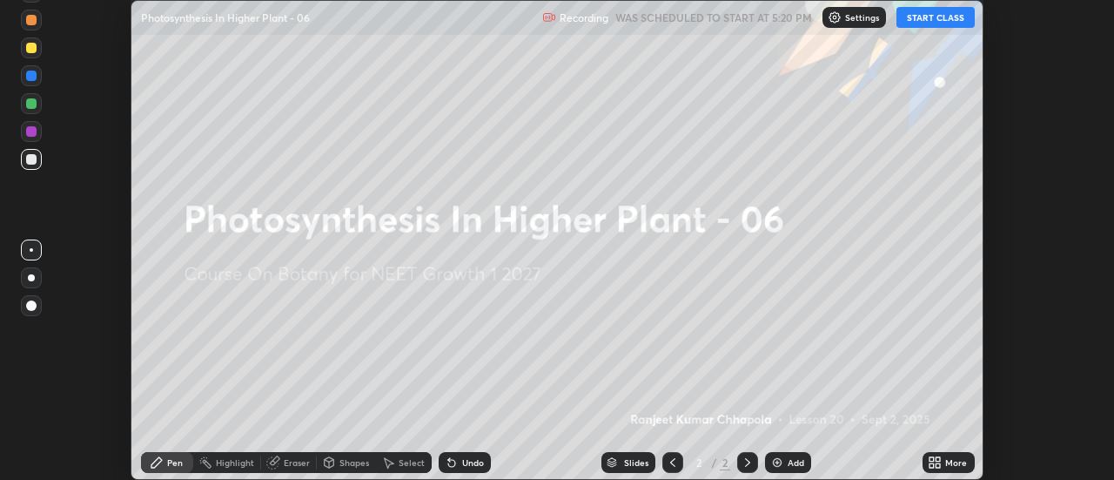
scroll to position [86589, 85955]
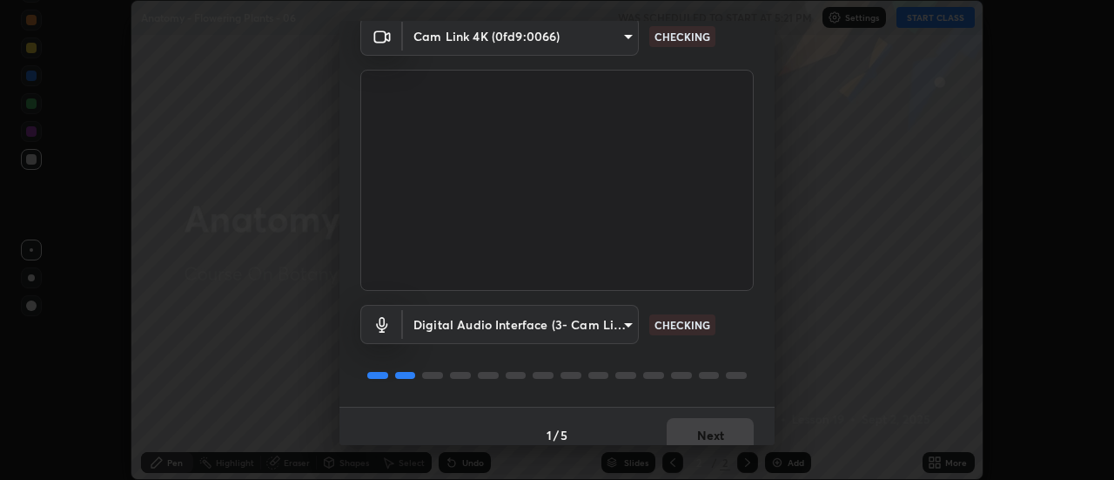
scroll to position [91, 0]
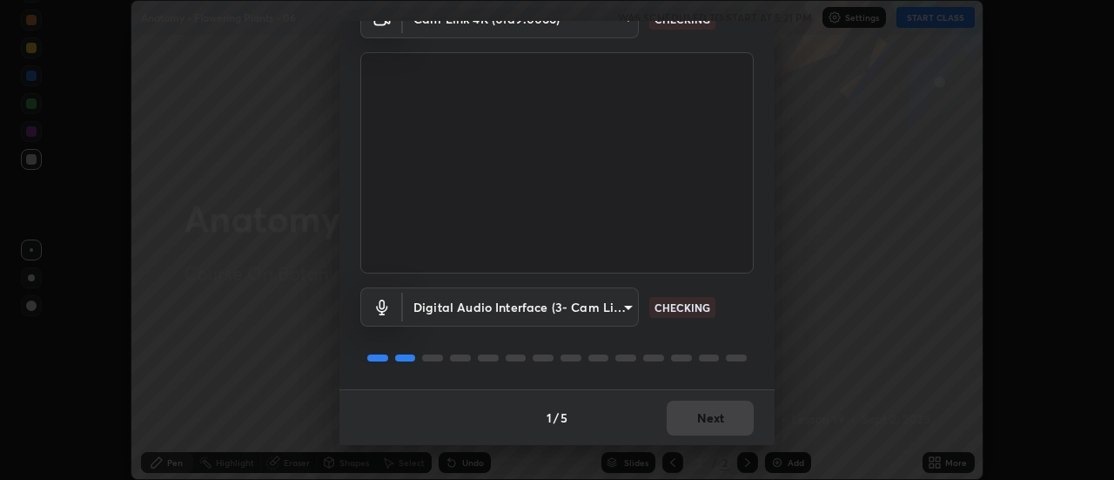
click at [622, 306] on body "Erase all Anatomy - Flowering Plants - 06 WAS SCHEDULED TO START AT 5:21 PM Set…" at bounding box center [557, 240] width 1114 height 480
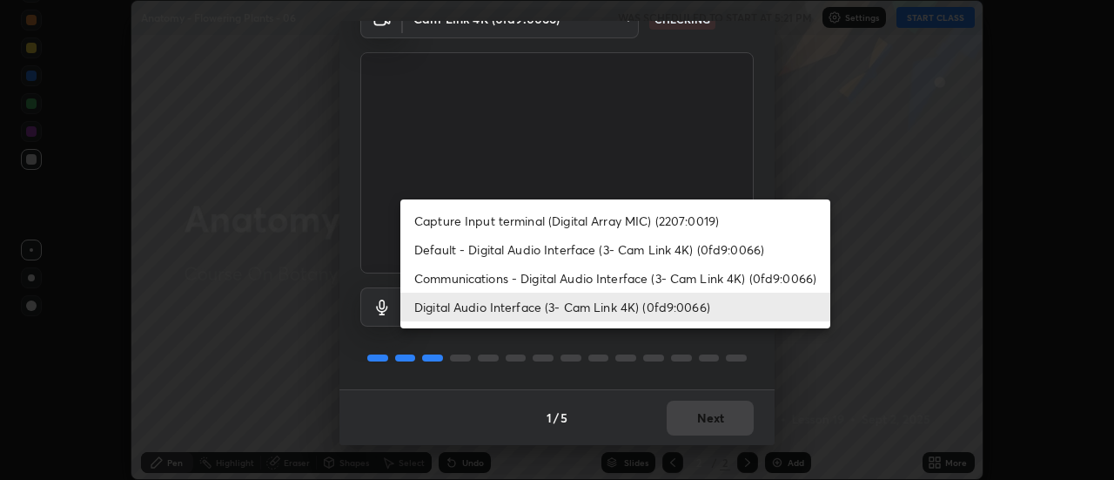
click at [632, 219] on li "Capture Input terminal (Digital Array MIC) (2207:0019)" at bounding box center [616, 220] width 430 height 29
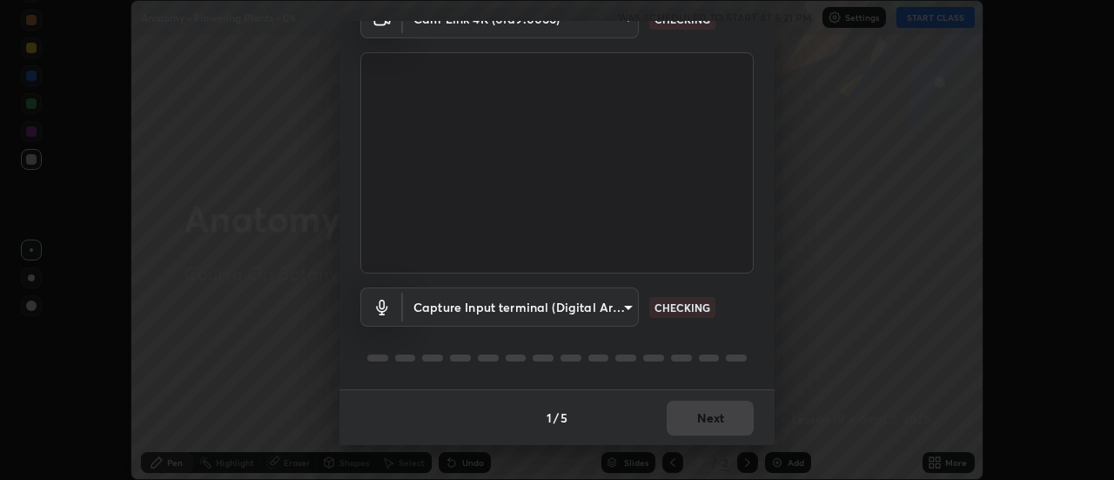
click at [627, 309] on body "Erase all Anatomy - Flowering Plants - 06 WAS SCHEDULED TO START AT 5:21 PM Set…" at bounding box center [557, 240] width 1114 height 480
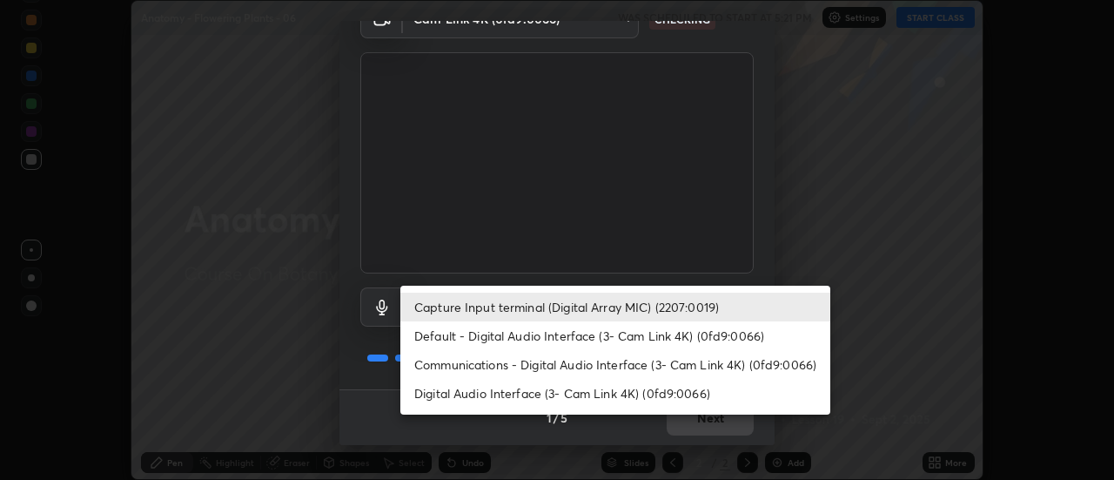
click at [630, 394] on li "Digital Audio Interface (3- Cam Link 4K) (0fd9:0066)" at bounding box center [616, 393] width 430 height 29
type input "618656b63b7f9ee0ab6491a194f7017e5cc5f8d223736be4f163d7efcd640cbd"
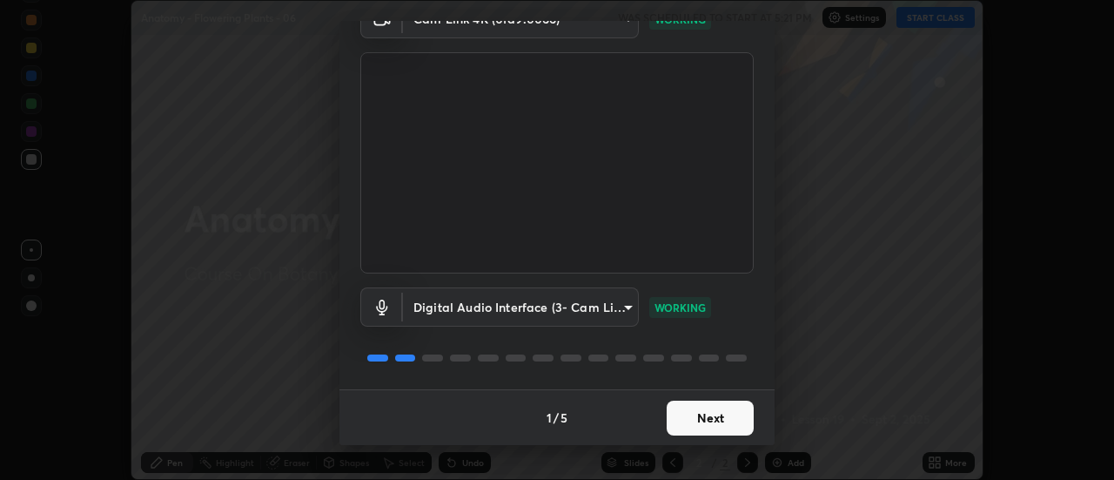
click at [722, 424] on button "Next" at bounding box center [710, 418] width 87 height 35
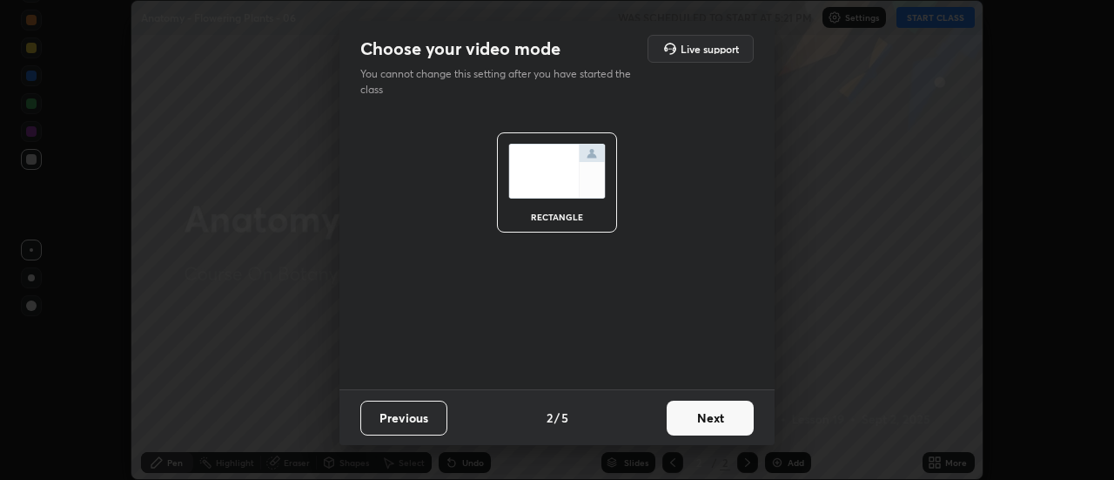
scroll to position [0, 0]
click at [723, 414] on button "Next" at bounding box center [710, 418] width 87 height 35
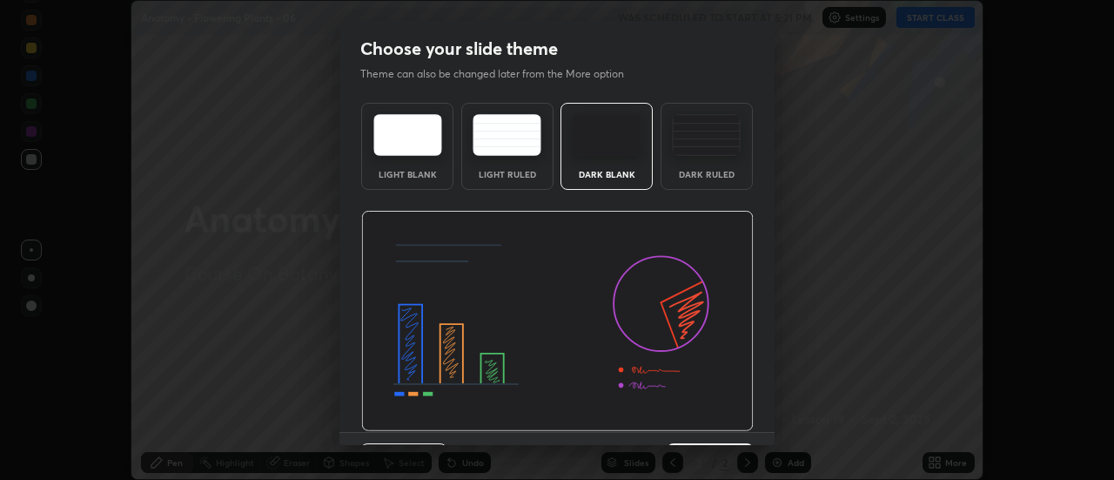
click at [729, 420] on img at bounding box center [557, 321] width 393 height 221
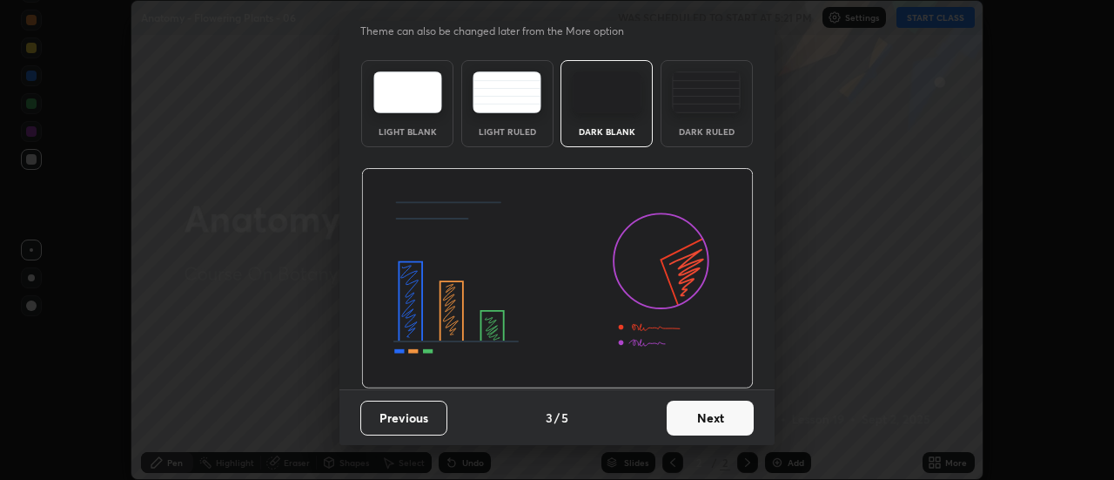
click at [727, 414] on button "Next" at bounding box center [710, 418] width 87 height 35
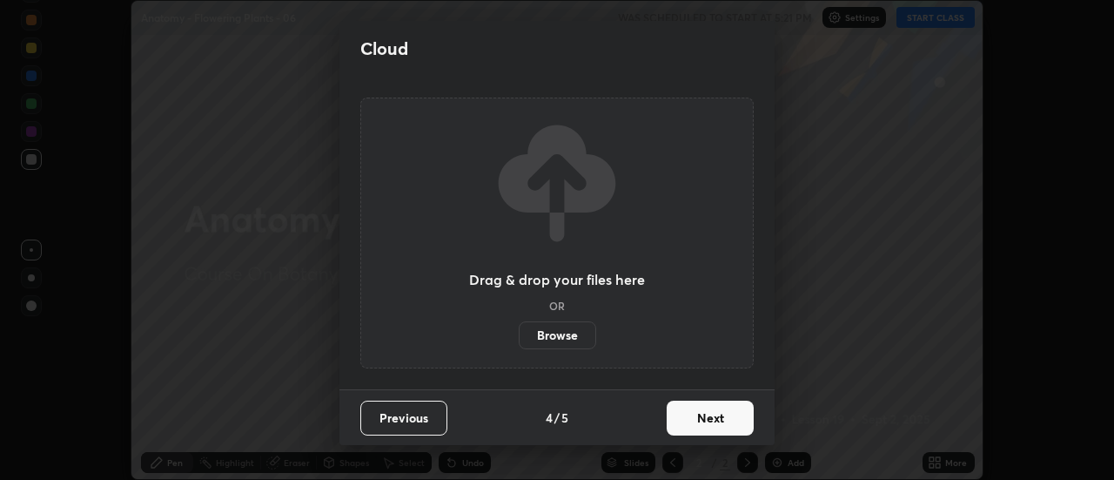
scroll to position [0, 0]
click at [730, 418] on button "Next" at bounding box center [710, 418] width 87 height 35
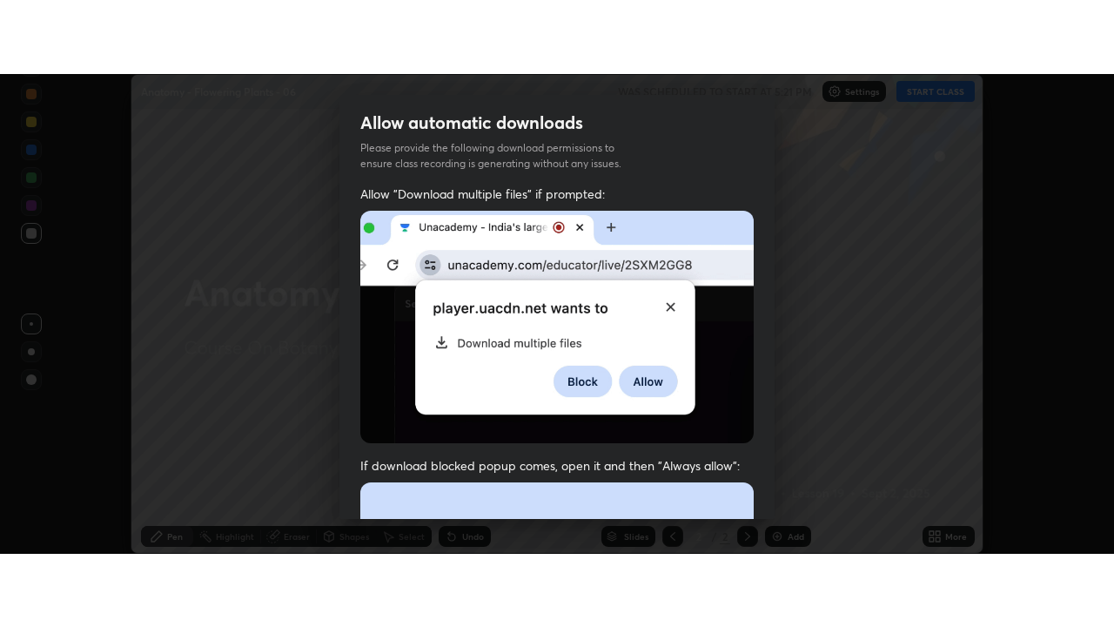
scroll to position [447, 0]
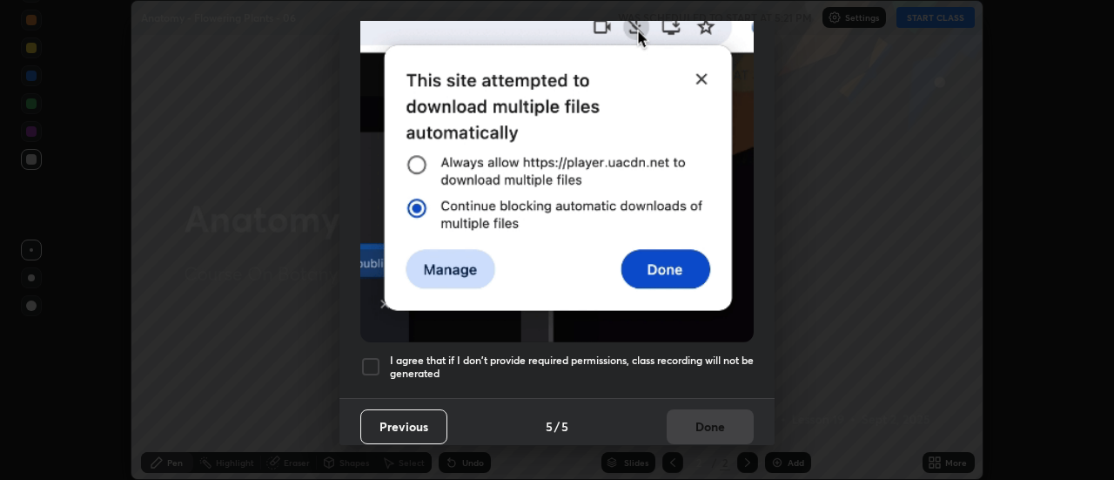
click at [668, 354] on h5 "I agree that if I don't provide required permissions, class recording will not …" at bounding box center [572, 367] width 364 height 27
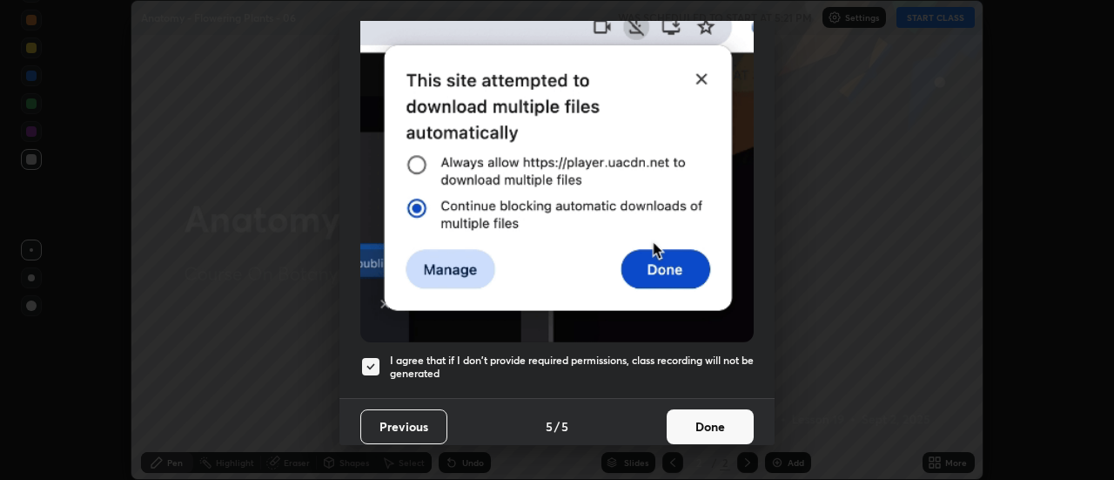
click at [710, 417] on button "Done" at bounding box center [710, 426] width 87 height 35
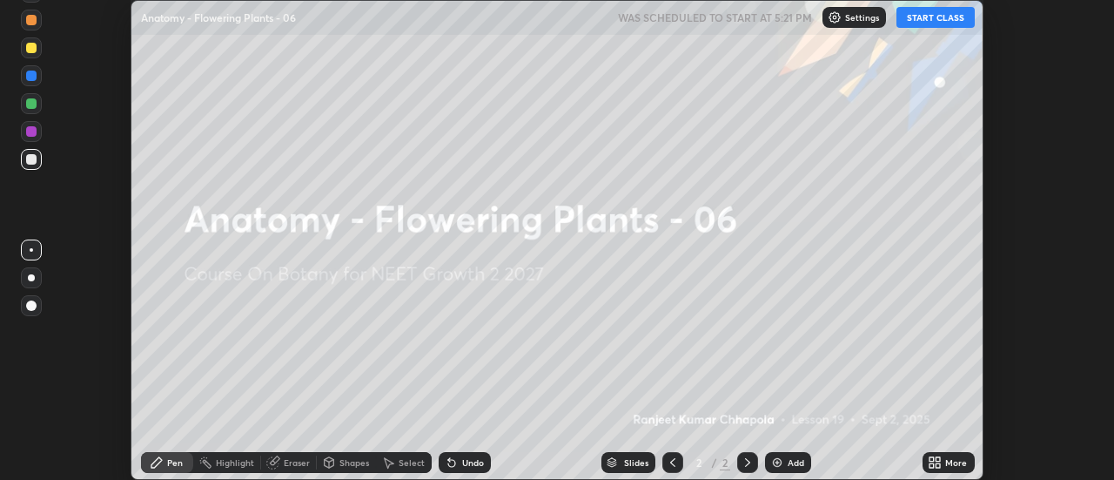
click at [935, 16] on button "START CLASS" at bounding box center [936, 17] width 78 height 21
click at [943, 461] on div "More" at bounding box center [949, 462] width 52 height 21
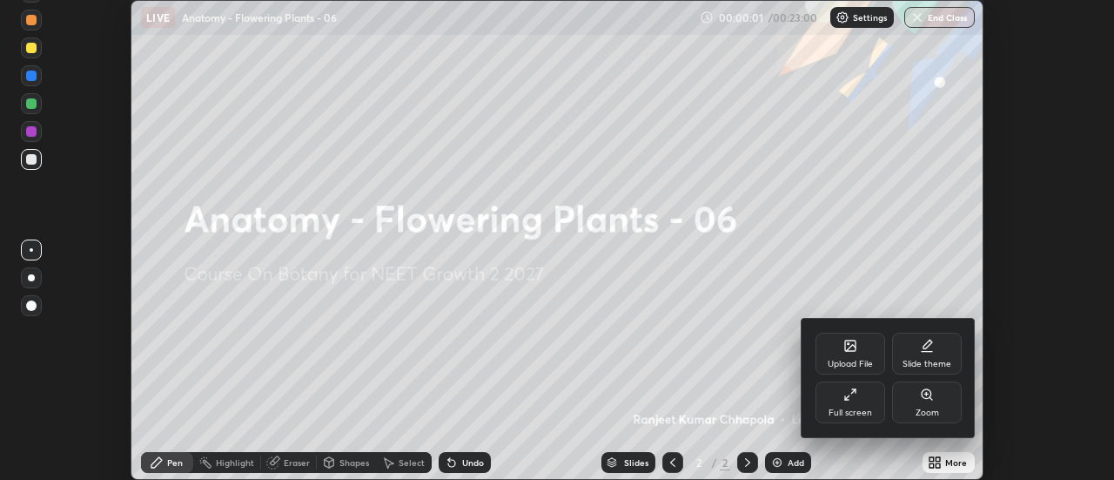
click at [858, 406] on div "Full screen" at bounding box center [851, 402] width 70 height 42
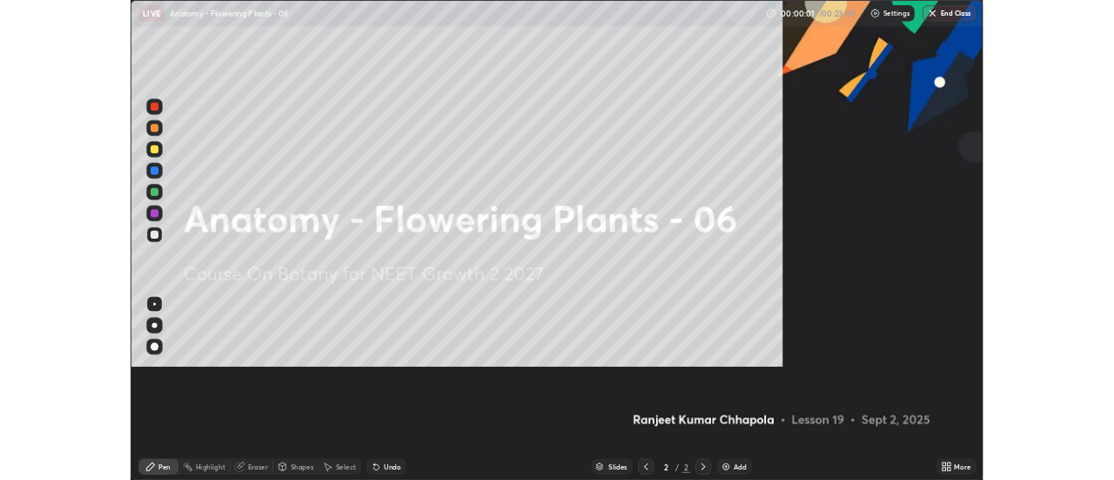
scroll to position [627, 1114]
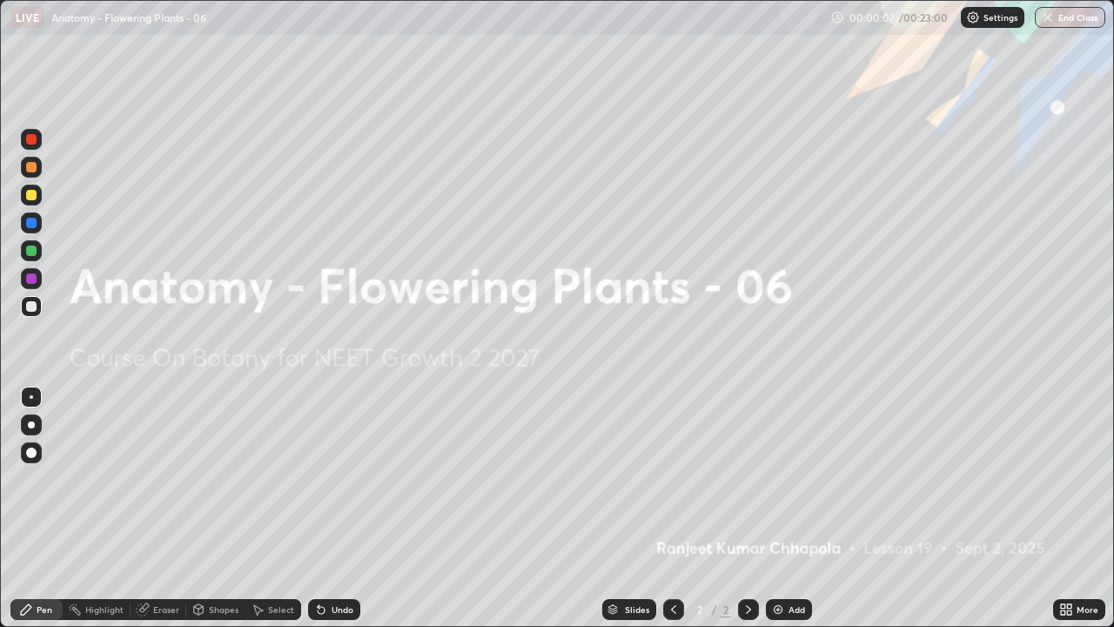
click at [747, 479] on icon at bounding box center [749, 610] width 14 height 14
click at [1064, 479] on icon at bounding box center [1063, 606] width 4 height 4
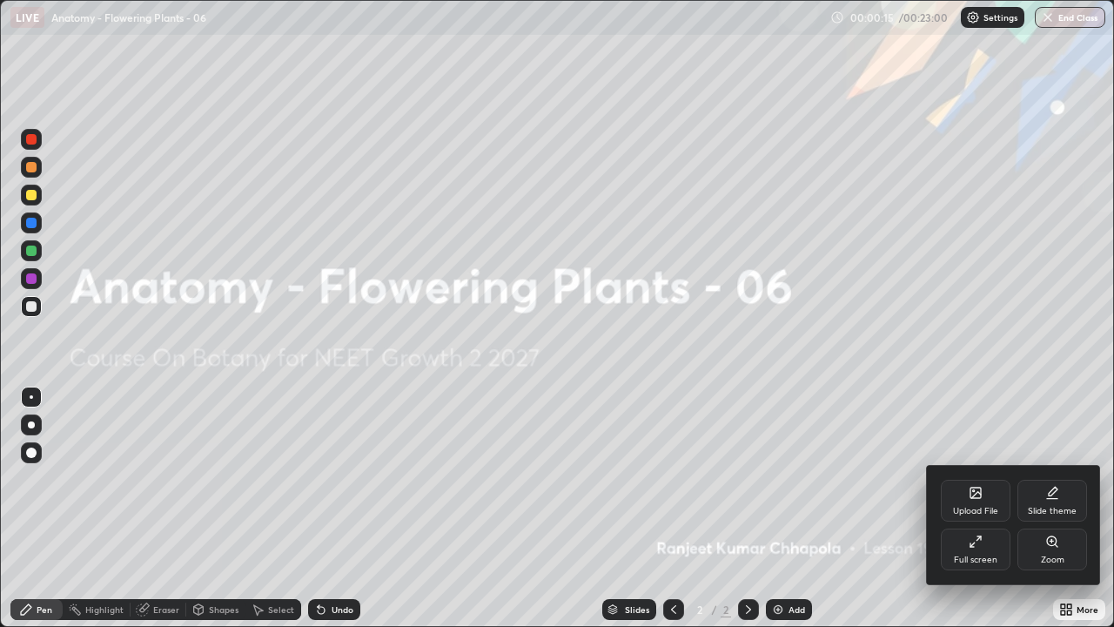
click at [987, 479] on div "Upload File" at bounding box center [976, 501] width 70 height 42
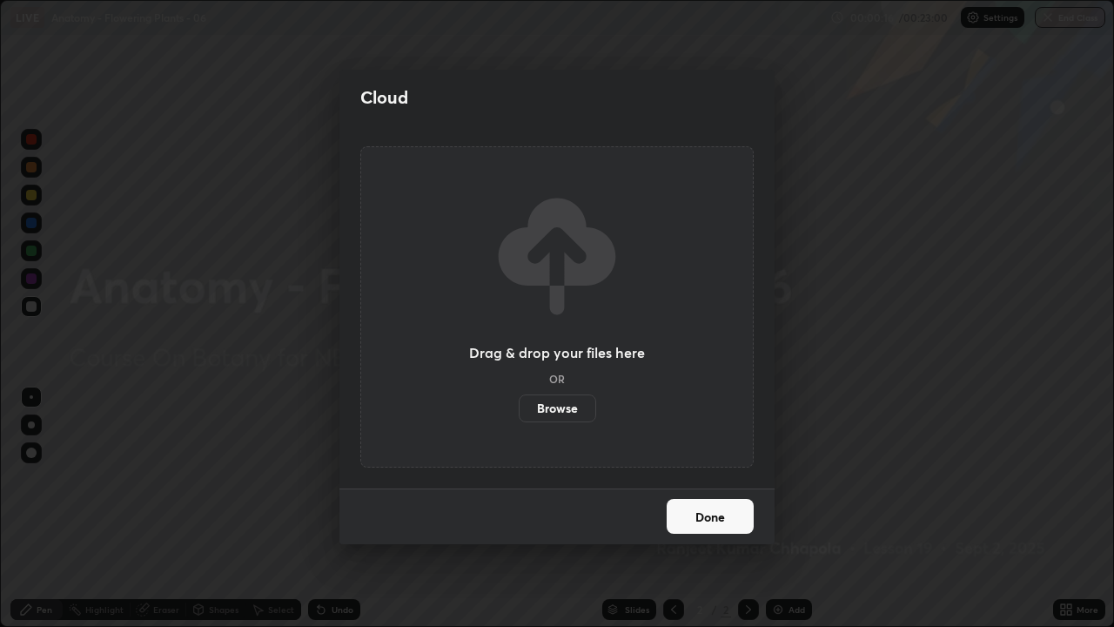
click at [573, 408] on label "Browse" at bounding box center [557, 408] width 77 height 28
click at [519, 408] on input "Browse" at bounding box center [519, 408] width 0 height 28
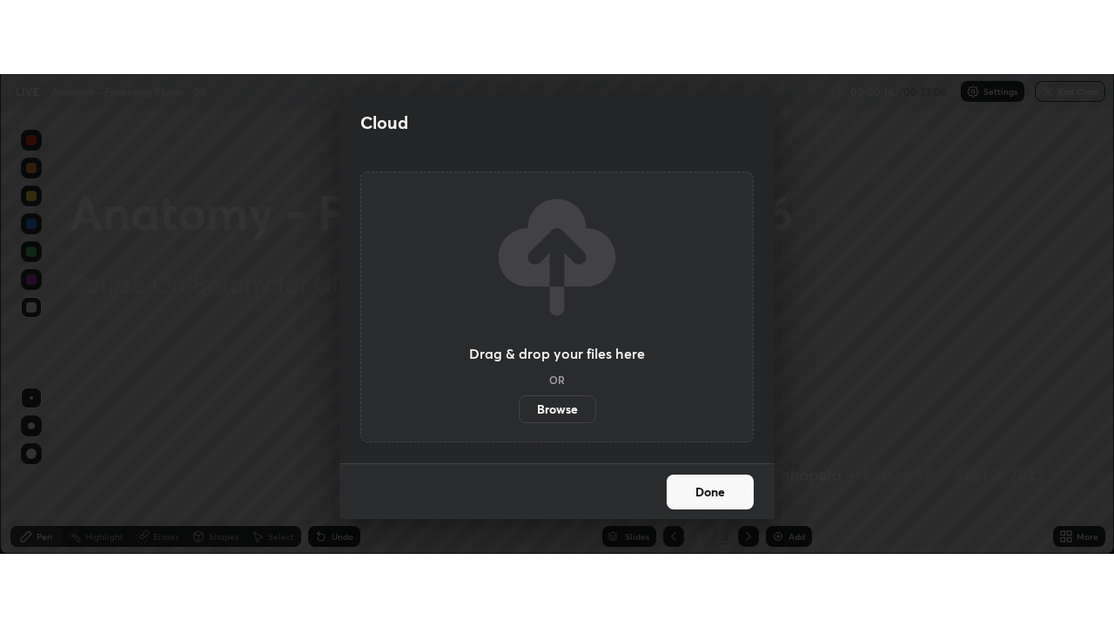
scroll to position [86589, 85955]
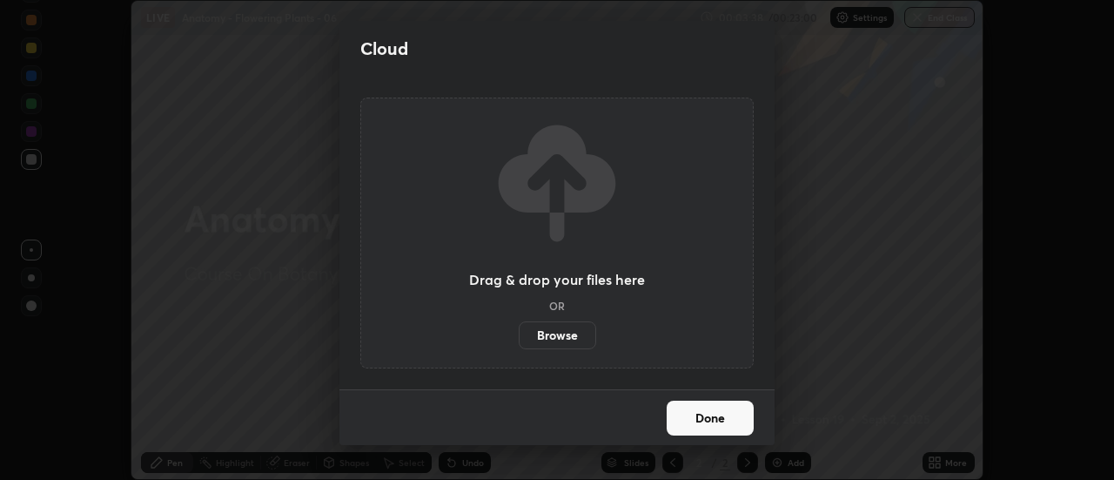
click at [568, 322] on label "Browse" at bounding box center [557, 335] width 77 height 28
click at [519, 322] on input "Browse" at bounding box center [519, 335] width 0 height 28
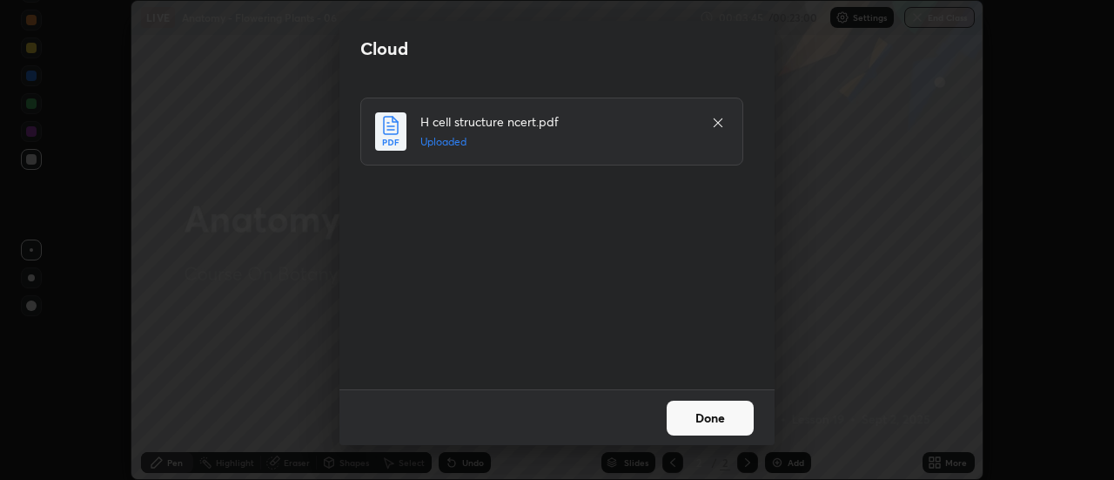
click at [700, 425] on button "Done" at bounding box center [710, 418] width 87 height 35
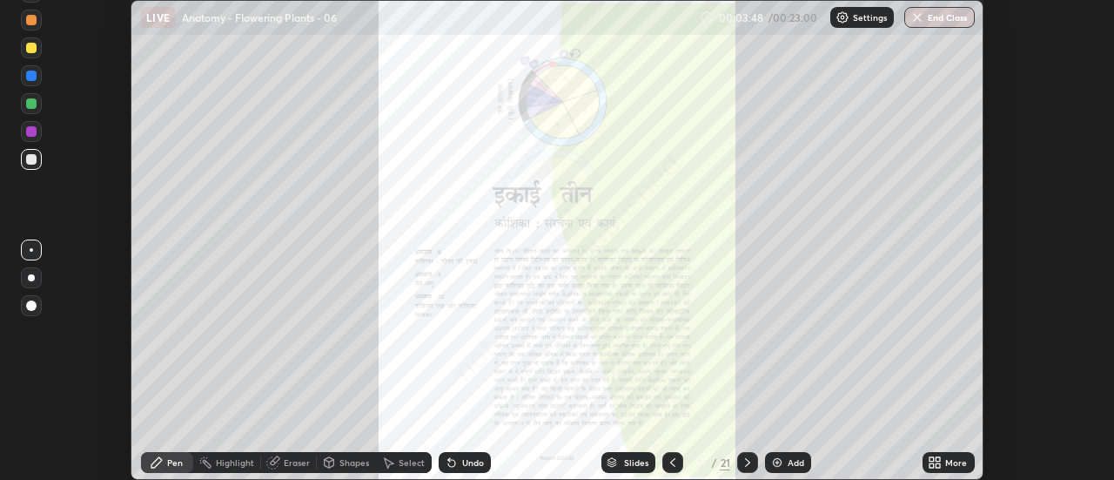
click at [943, 464] on div "More" at bounding box center [949, 462] width 52 height 21
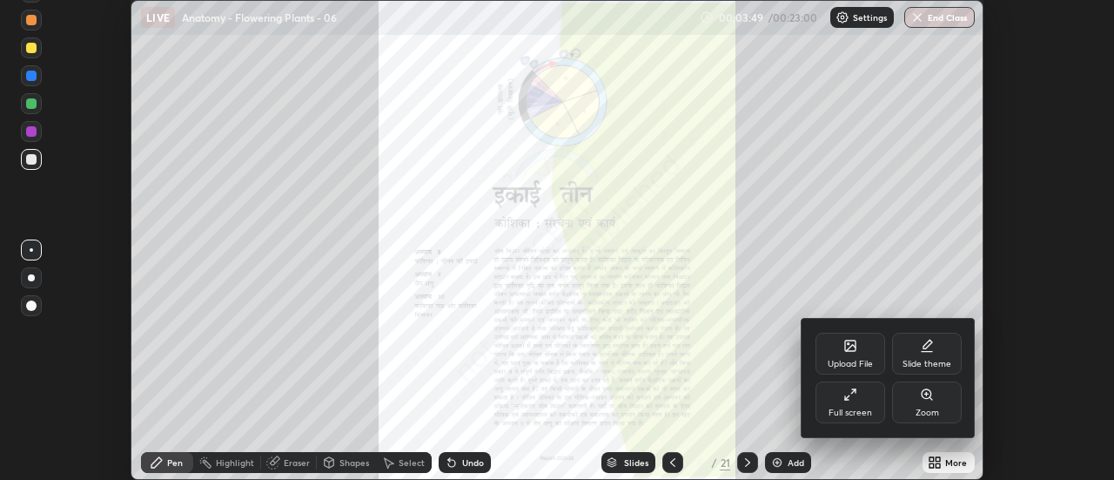
click at [874, 399] on div "Full screen" at bounding box center [851, 402] width 70 height 42
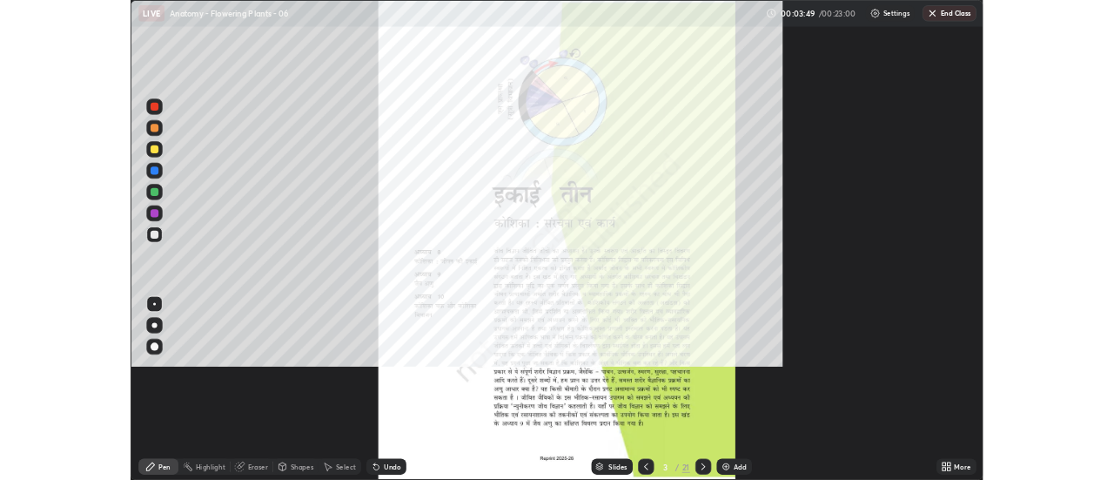
scroll to position [627, 1114]
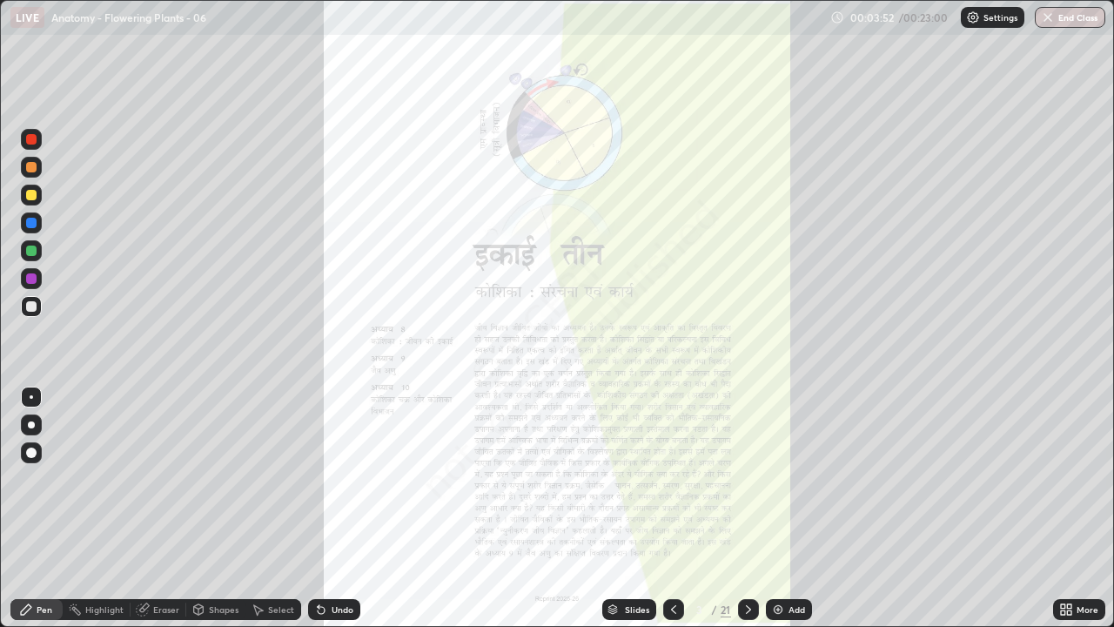
click at [746, 479] on icon at bounding box center [749, 610] width 14 height 14
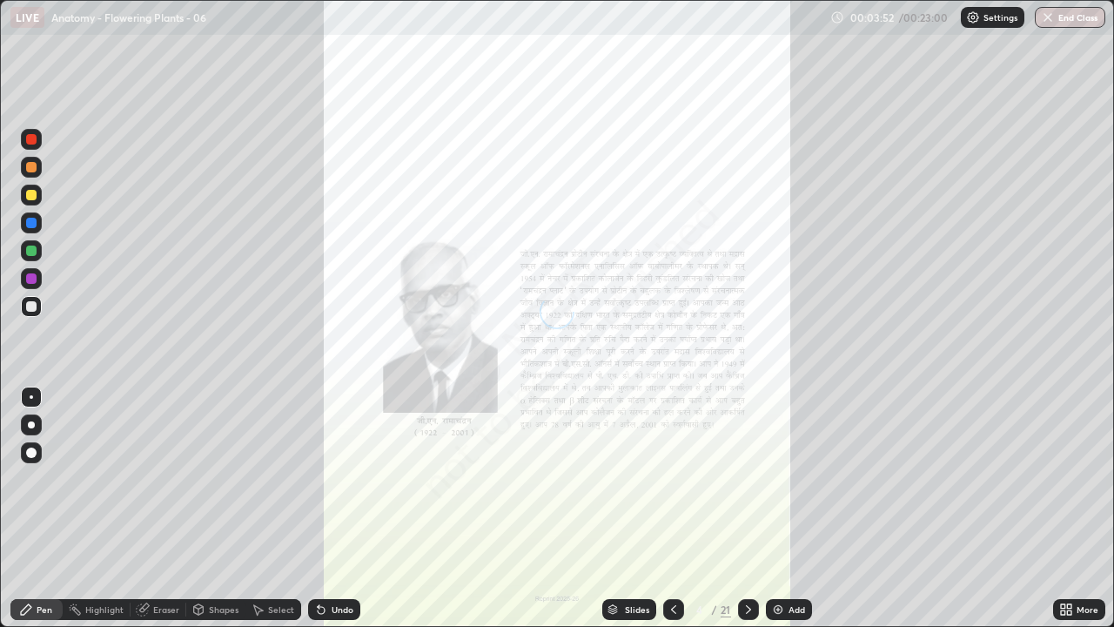
click at [748, 479] on icon at bounding box center [749, 610] width 14 height 14
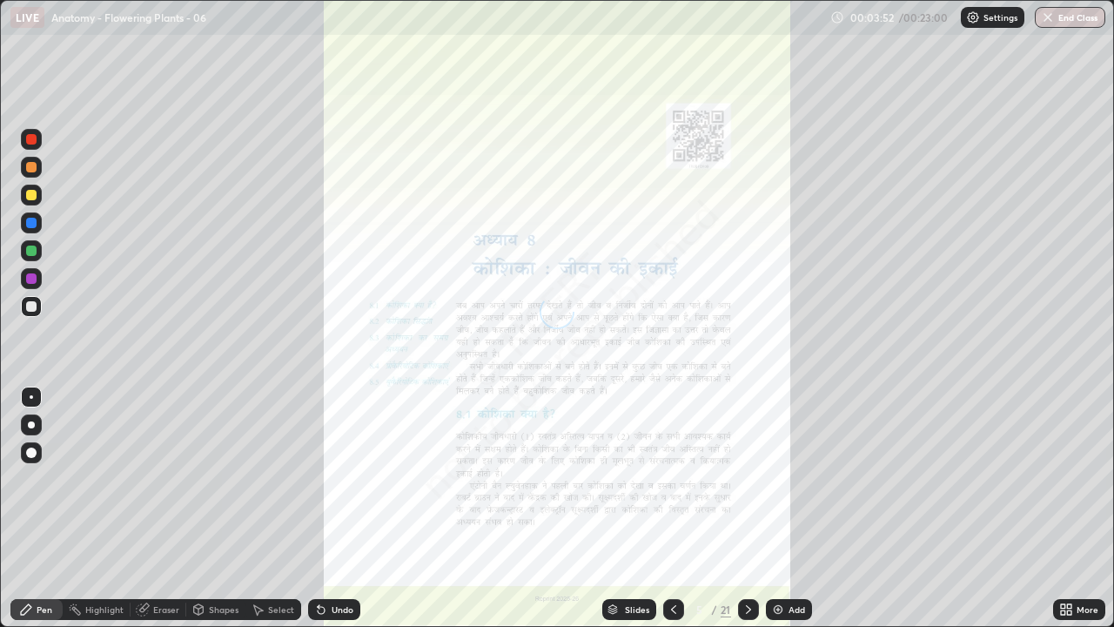
click at [747, 479] on icon at bounding box center [749, 610] width 14 height 14
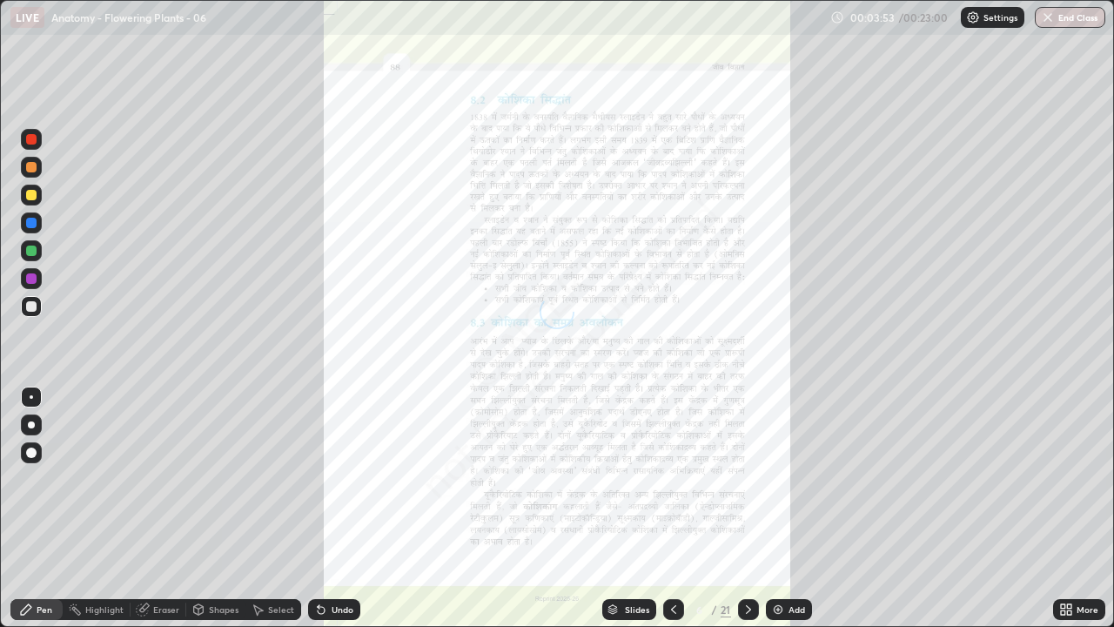
click at [747, 479] on icon at bounding box center [749, 610] width 14 height 14
click at [746, 479] on icon at bounding box center [748, 609] width 5 height 9
click at [747, 479] on icon at bounding box center [749, 610] width 14 height 14
click at [1061, 479] on icon at bounding box center [1063, 612] width 4 height 4
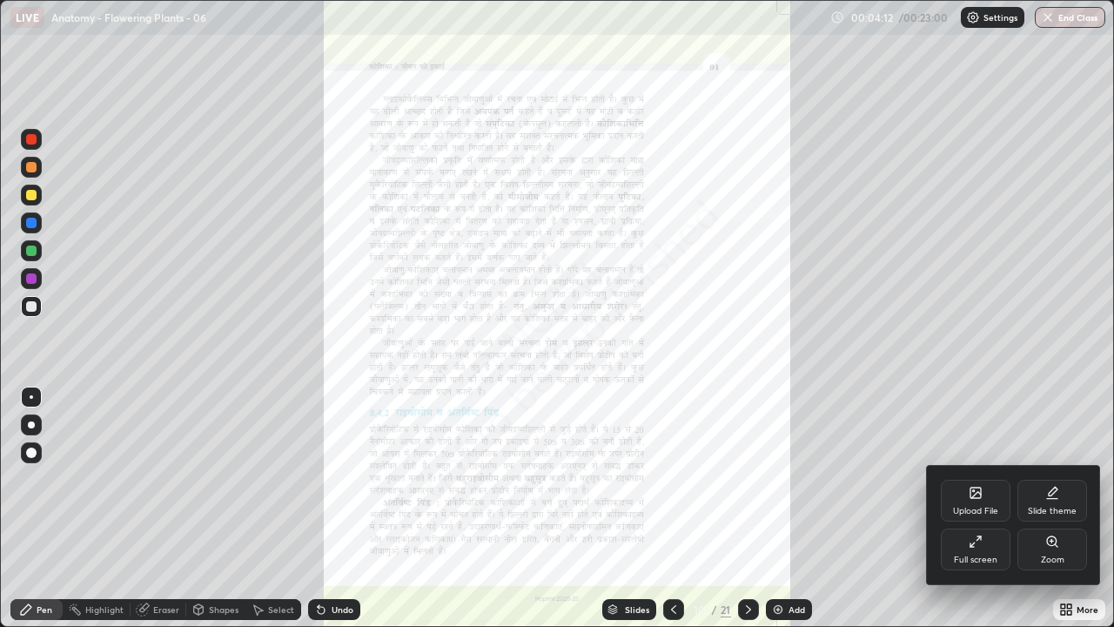
click at [1060, 479] on div "Zoom" at bounding box center [1053, 550] width 70 height 42
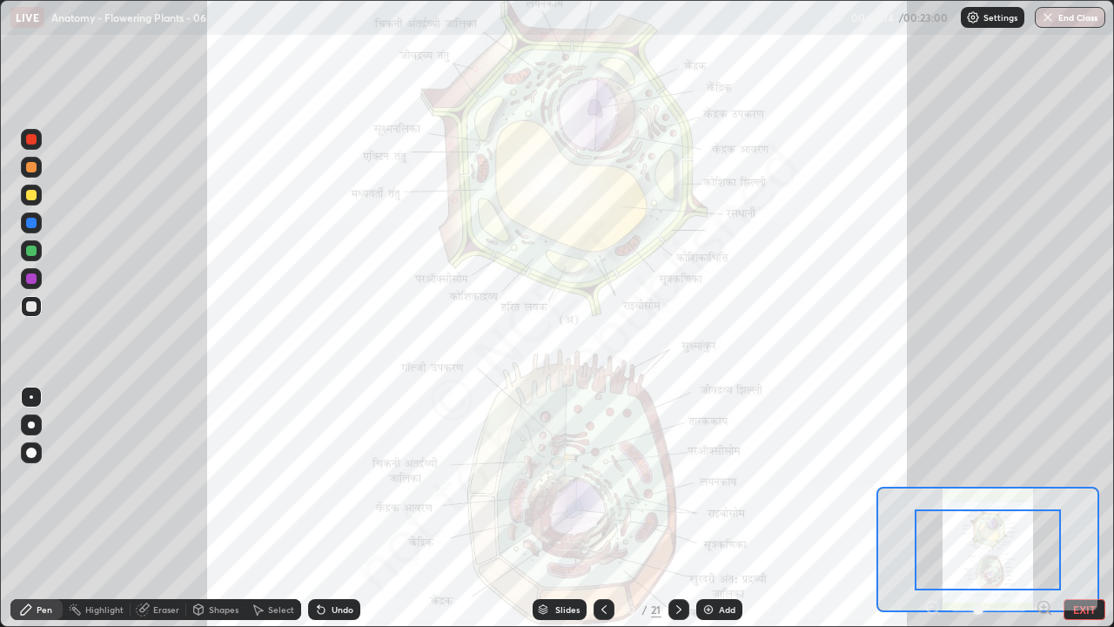
click at [1042, 479] on icon at bounding box center [1044, 607] width 17 height 17
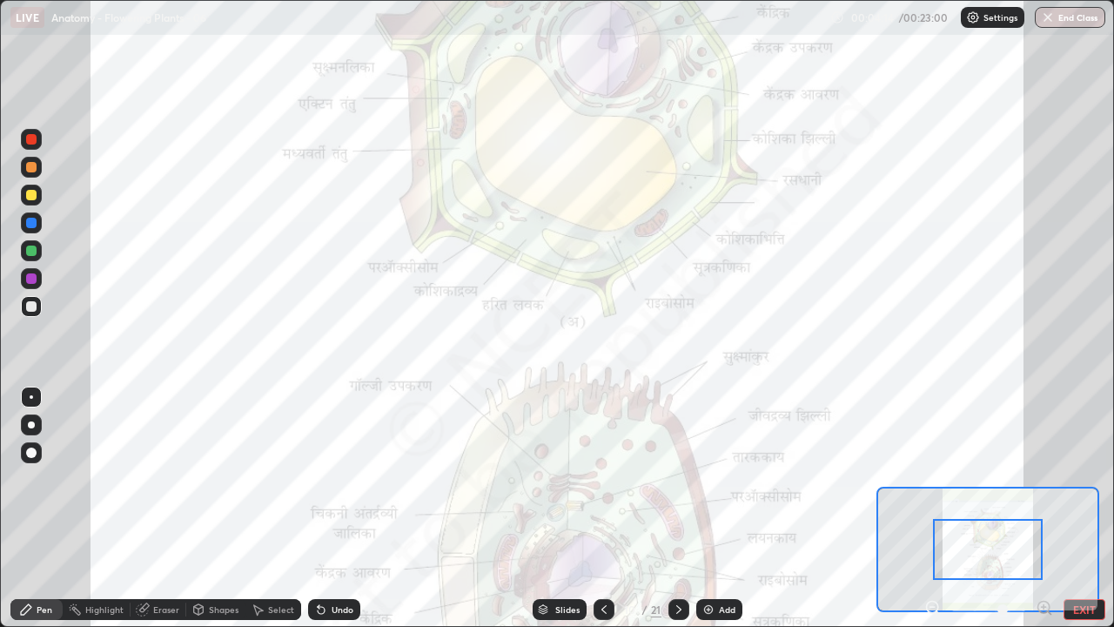
click at [1041, 479] on icon at bounding box center [1044, 607] width 17 height 17
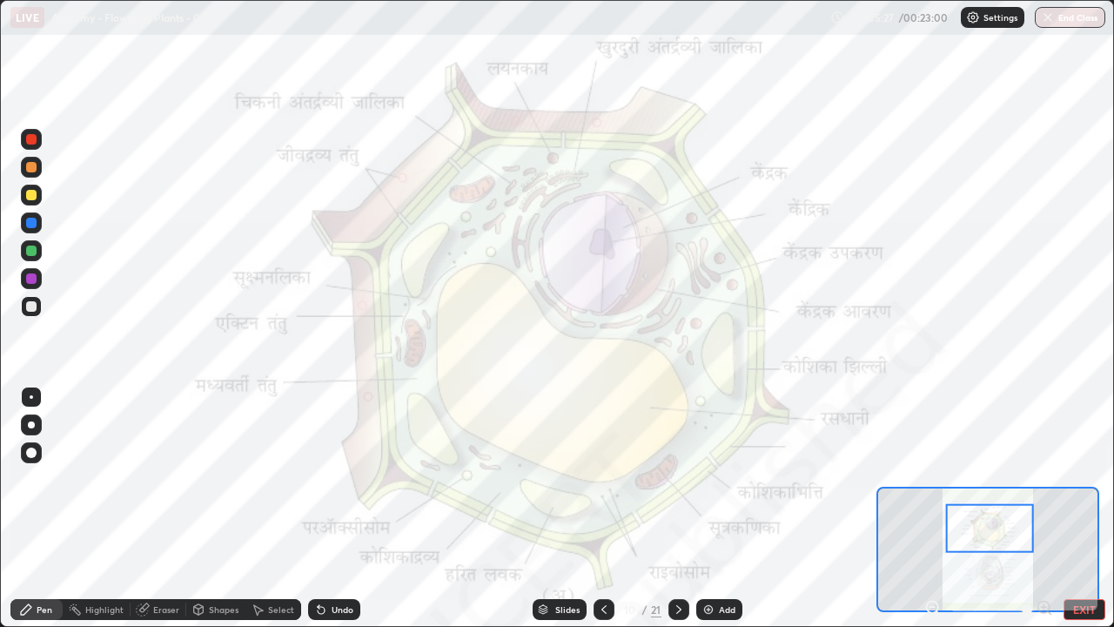
click at [342, 479] on div "Undo" at bounding box center [343, 609] width 22 height 9
click at [106, 479] on div "Highlight" at bounding box center [104, 609] width 38 height 9
click at [37, 272] on div at bounding box center [31, 278] width 21 height 21
click at [35, 276] on div at bounding box center [31, 278] width 10 height 10
click at [50, 479] on div "Pen" at bounding box center [45, 609] width 16 height 9
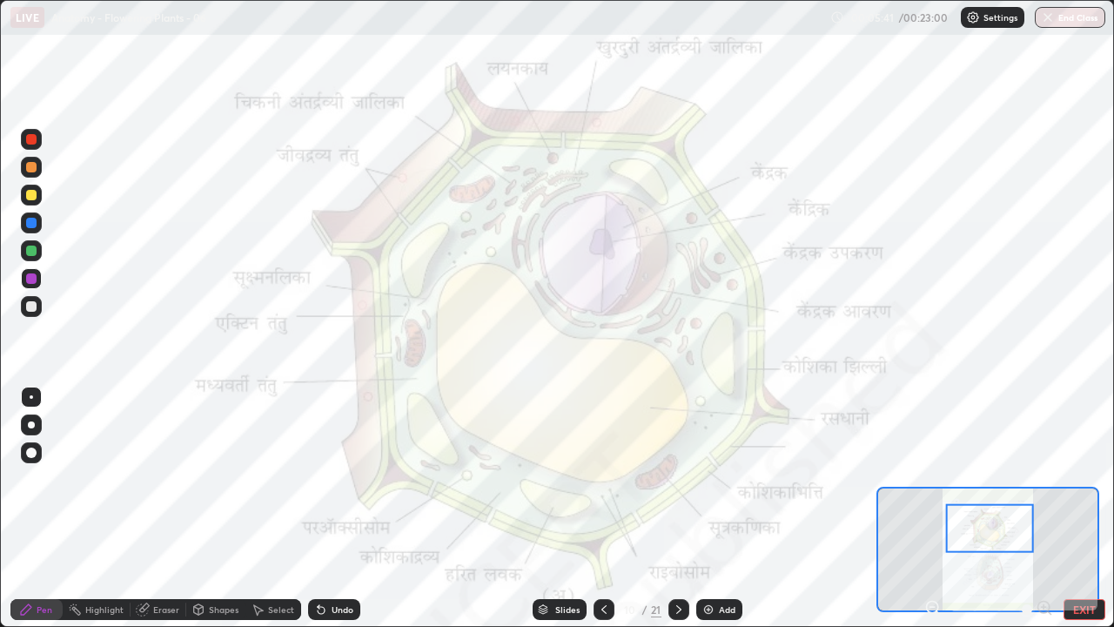
click at [31, 397] on div at bounding box center [31, 396] width 3 height 3
click at [32, 279] on div at bounding box center [31, 278] width 10 height 10
click at [319, 479] on icon at bounding box center [321, 610] width 7 height 7
click at [101, 479] on div "Highlight" at bounding box center [104, 609] width 38 height 9
click at [40, 479] on div "Pen" at bounding box center [45, 609] width 16 height 9
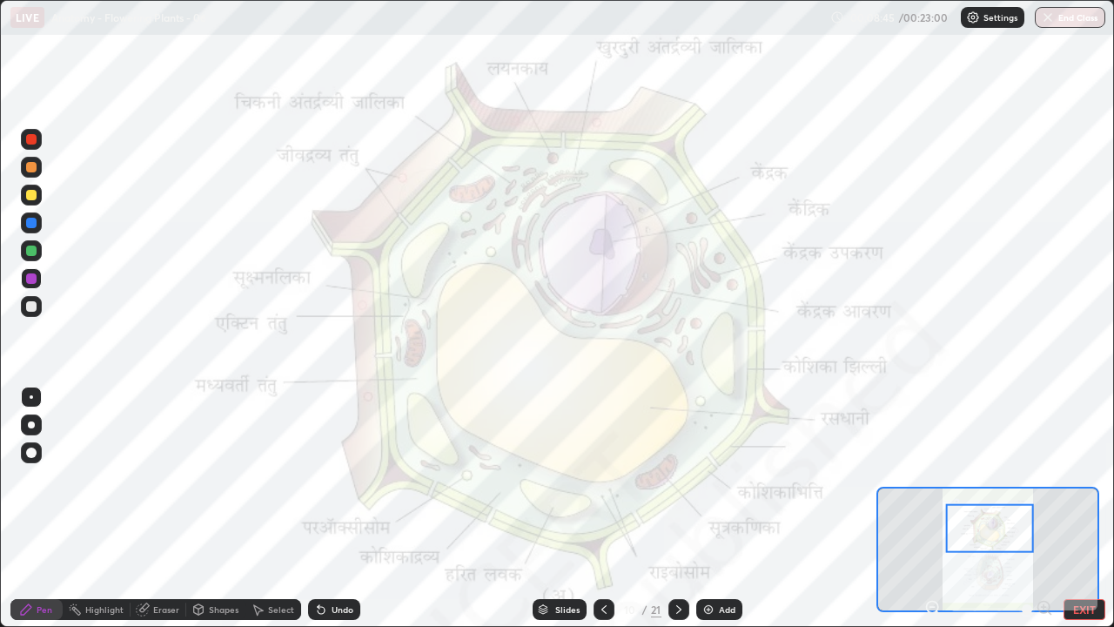
click at [35, 275] on div at bounding box center [31, 278] width 10 height 10
click at [334, 479] on div "Undo" at bounding box center [343, 609] width 22 height 9
click at [30, 436] on div at bounding box center [31, 425] width 21 height 28
click at [89, 479] on div "Highlight" at bounding box center [97, 609] width 68 height 21
click at [31, 479] on icon at bounding box center [26, 609] width 10 height 10
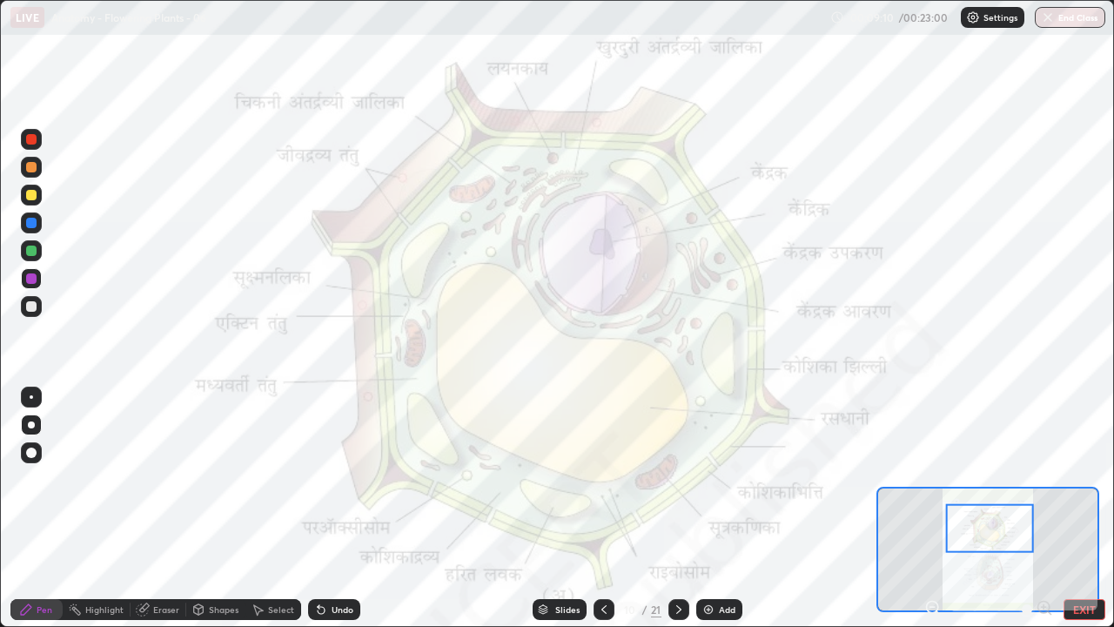
click at [33, 305] on div at bounding box center [31, 306] width 10 height 10
click at [32, 251] on div at bounding box center [31, 251] width 10 height 10
click at [33, 253] on div at bounding box center [31, 251] width 10 height 10
click at [32, 281] on div at bounding box center [31, 278] width 10 height 10
click at [32, 250] on div at bounding box center [31, 251] width 10 height 10
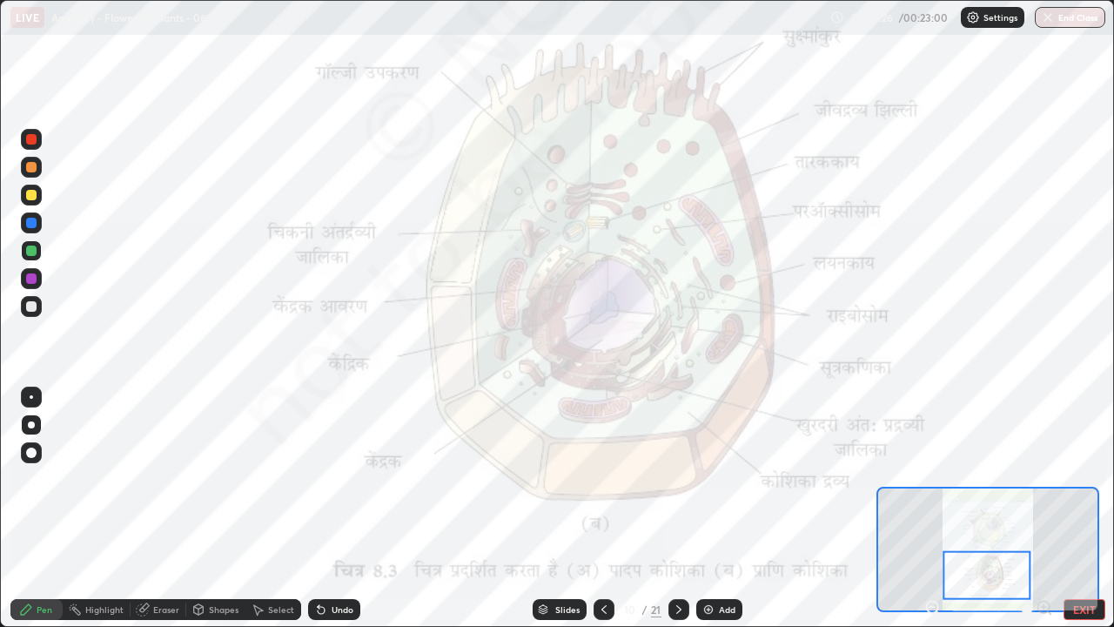
click at [152, 479] on div "Eraser" at bounding box center [159, 609] width 56 height 21
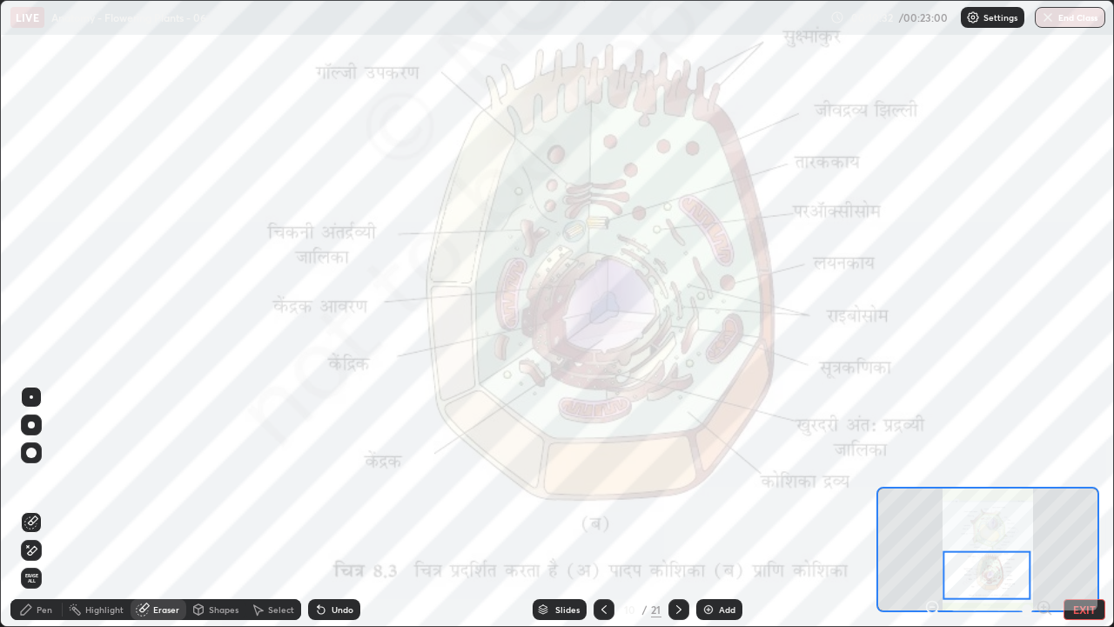
click at [51, 479] on div "Pen" at bounding box center [36, 609] width 52 height 21
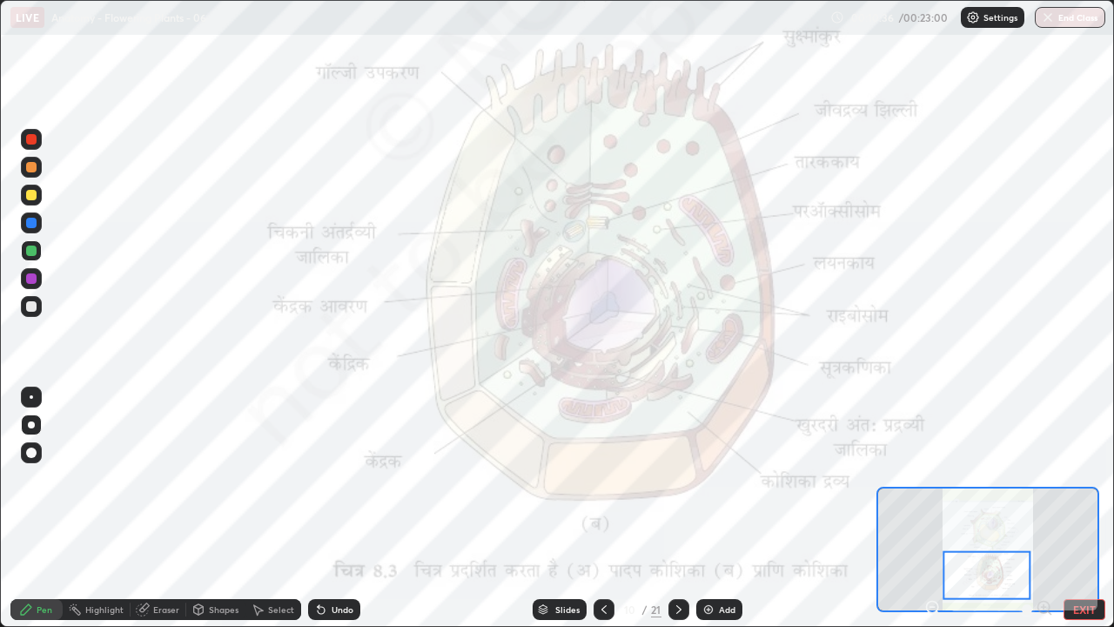
click at [31, 397] on div at bounding box center [31, 396] width 3 height 3
click at [337, 479] on div "Undo" at bounding box center [343, 609] width 22 height 9
click at [332, 479] on div "Undo" at bounding box center [343, 609] width 22 height 9
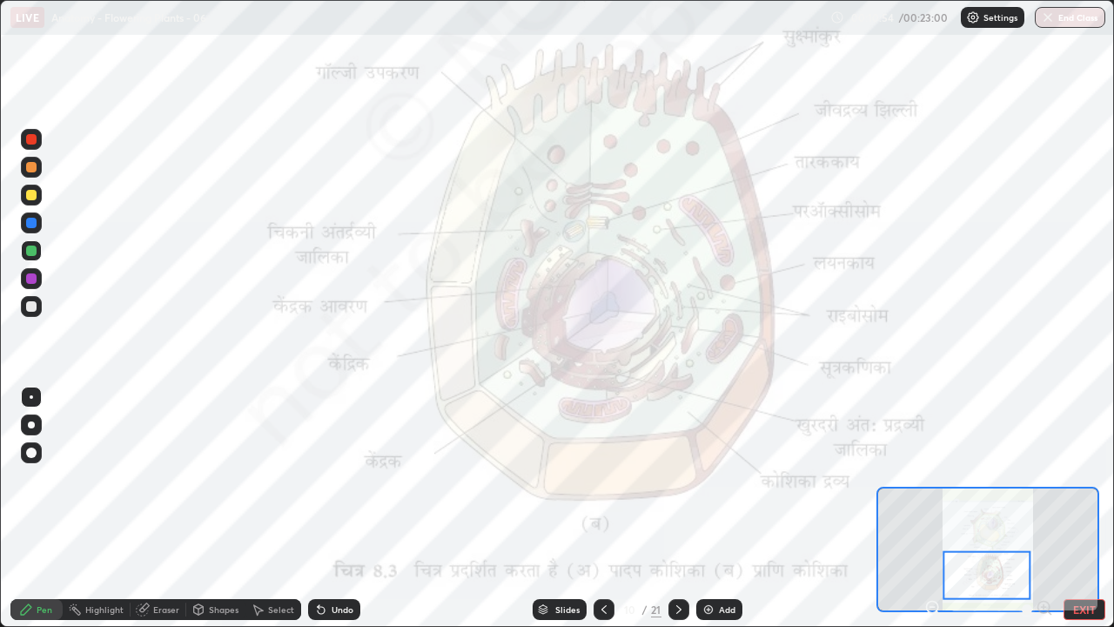
click at [111, 479] on div "Highlight" at bounding box center [97, 609] width 68 height 21
click at [46, 479] on div "Pen" at bounding box center [45, 609] width 16 height 9
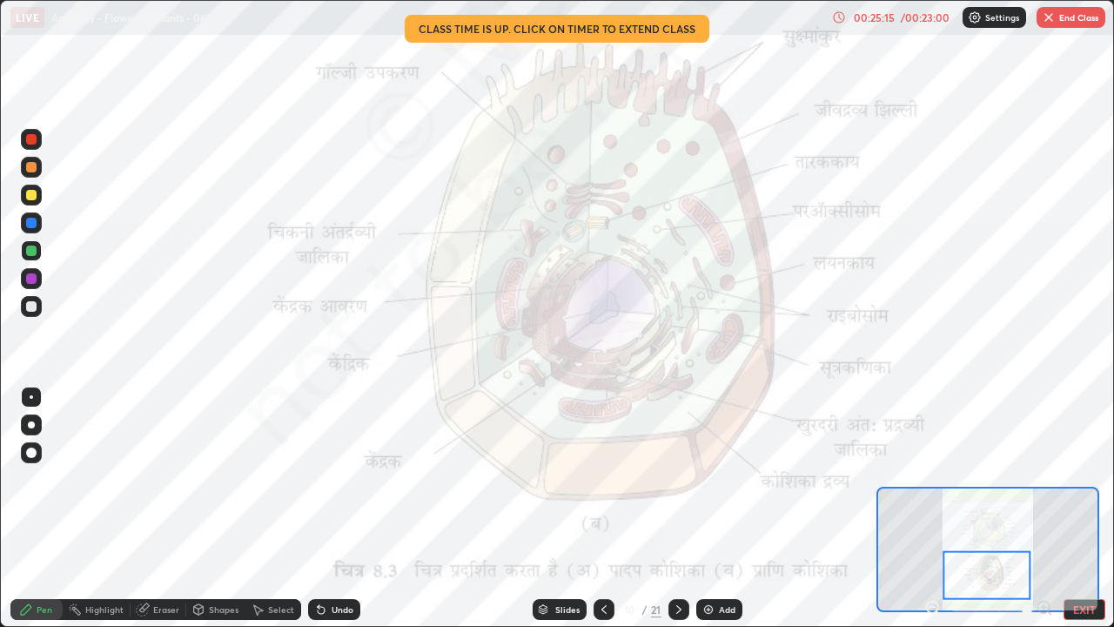
click at [1083, 11] on button "End Class" at bounding box center [1071, 17] width 69 height 21
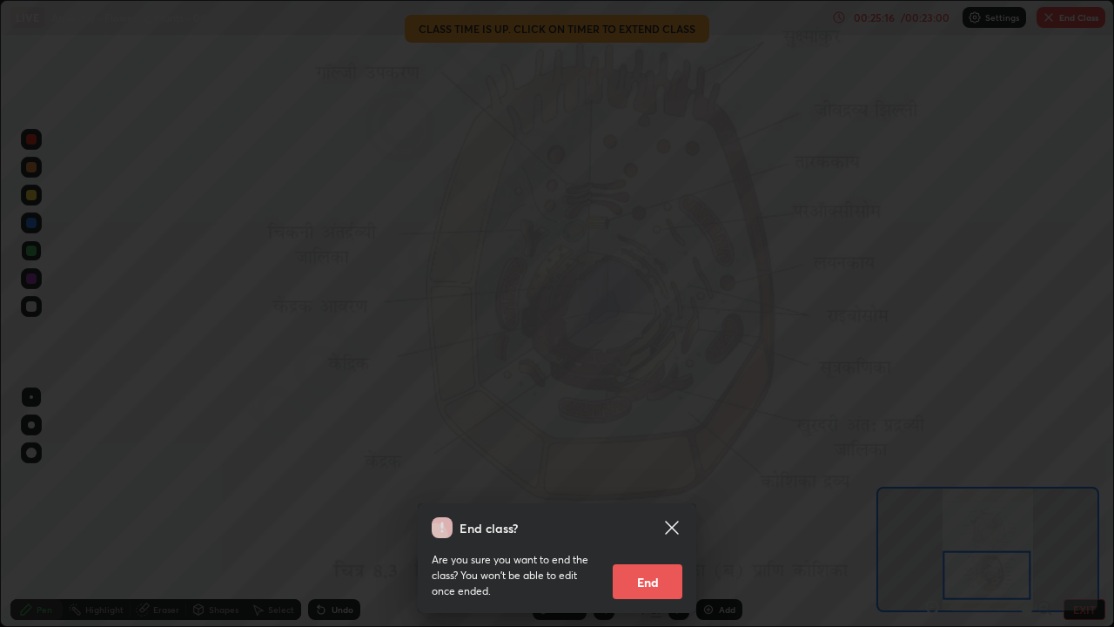
click at [645, 479] on button "End" at bounding box center [648, 581] width 70 height 35
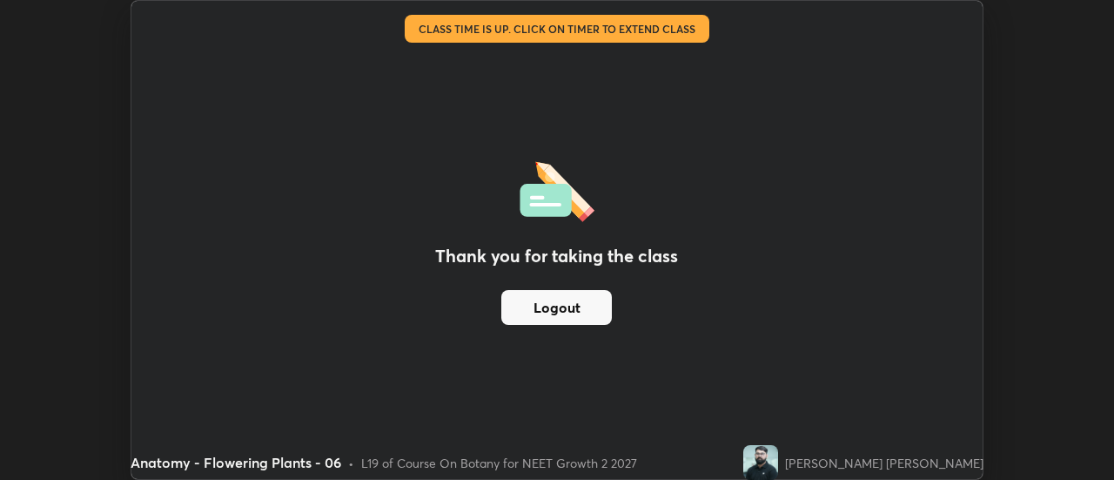
scroll to position [86589, 85955]
